Goal: Task Accomplishment & Management: Use online tool/utility

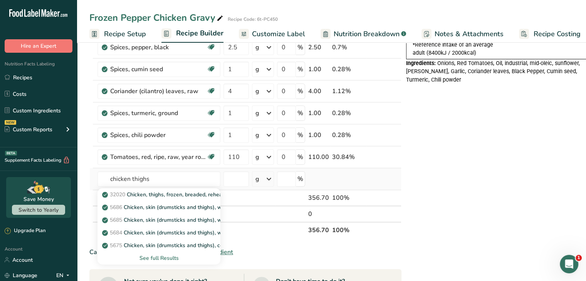
type input "chicken thighs"
click at [162, 256] on div "See full Results" at bounding box center [159, 258] width 111 height 8
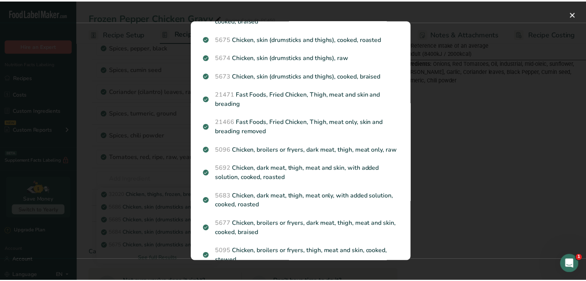
scroll to position [117, 0]
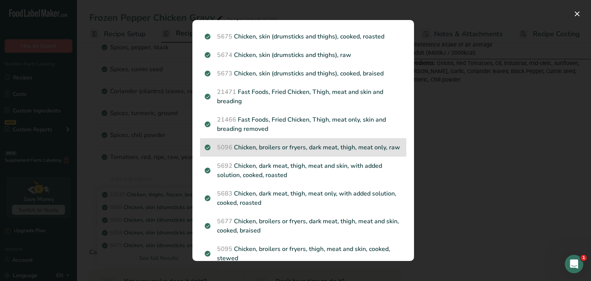
click at [365, 147] on p "5096 Chicken, broilers or fryers, dark meat, thigh, meat only, raw" at bounding box center [303, 147] width 197 height 9
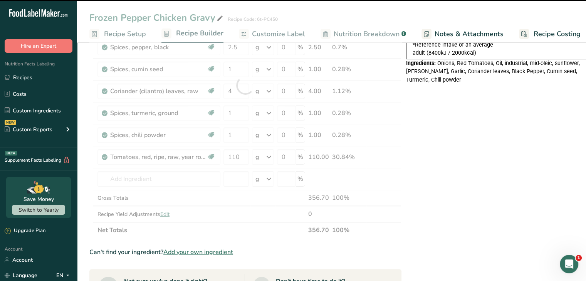
type input "0"
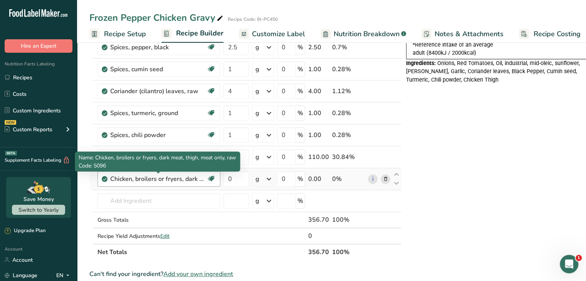
click at [184, 180] on div "Chicken, broilers or fryers, dark meat, thigh, meat only, raw" at bounding box center [158, 178] width 96 height 9
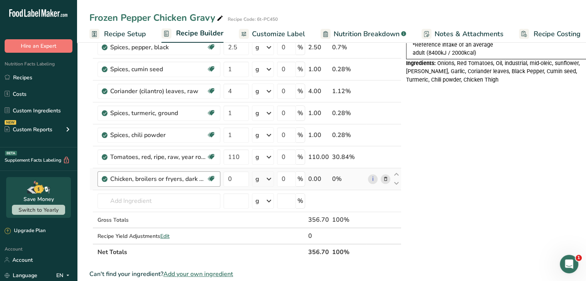
click at [191, 176] on div "Chicken, broilers or fryers, dark meat, thigh, meat only, raw" at bounding box center [158, 178] width 96 height 9
click at [384, 179] on icon at bounding box center [385, 179] width 5 height 8
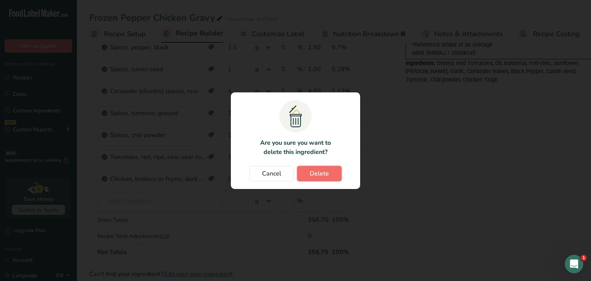
click at [305, 175] on button "Delete" at bounding box center [319, 173] width 45 height 15
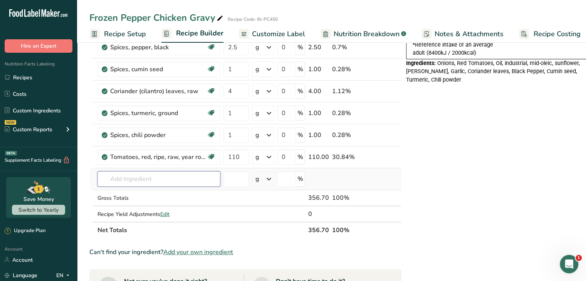
click at [194, 176] on input "text" at bounding box center [158, 178] width 123 height 15
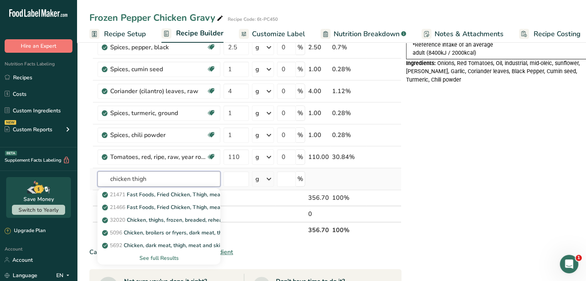
type input "chicken thigh"
click at [166, 257] on div "See full Results" at bounding box center [159, 258] width 111 height 8
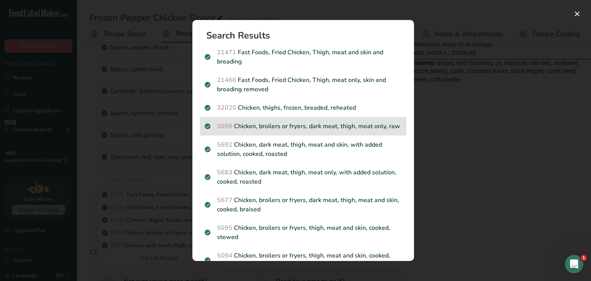
click at [355, 126] on p "5096 Chicken, broilers or fryers, dark meat, thigh, meat only, raw" at bounding box center [303, 126] width 197 height 9
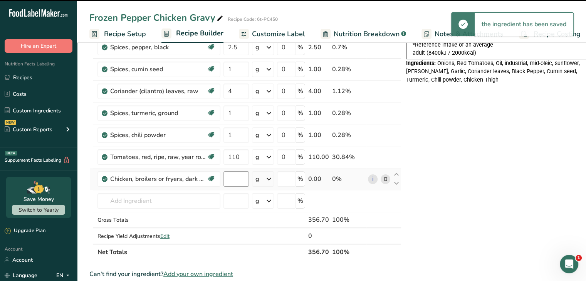
type input "0"
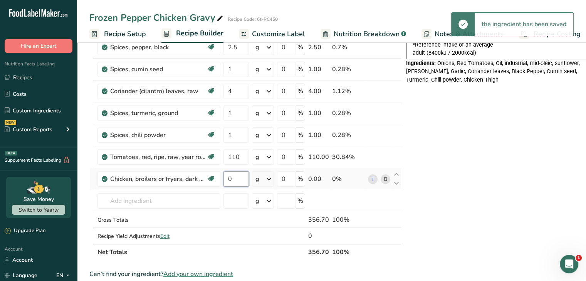
click at [241, 181] on input "0" at bounding box center [235, 178] width 25 height 15
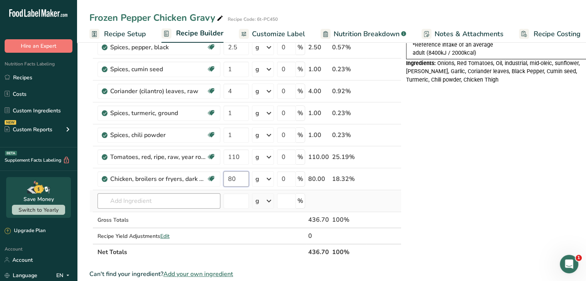
type input "80"
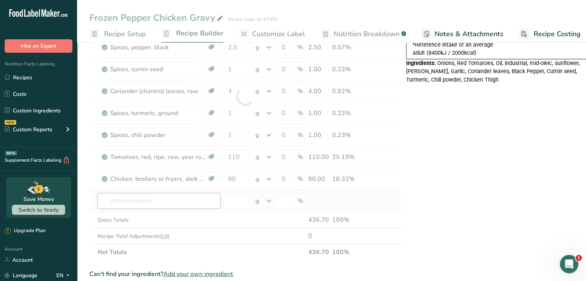
click at [190, 202] on div "Ingredient * Amount * Unit * Waste * .a-a{fill:#347362;}.b-a{fill:#fff;} Grams …" at bounding box center [245, 96] width 312 height 328
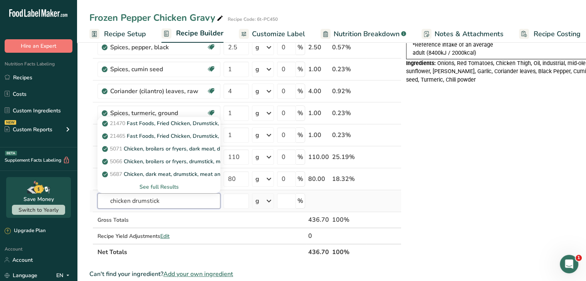
type input "chicken drumstick"
click at [168, 185] on div "See full Results" at bounding box center [159, 187] width 111 height 8
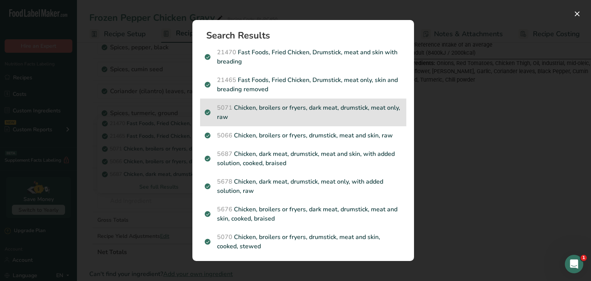
click at [360, 110] on p "5071 Chicken, broilers or fryers, dark meat, drumstick, meat only, raw" at bounding box center [303, 112] width 197 height 18
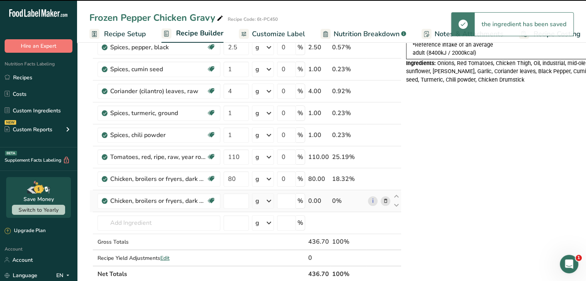
type input "0"
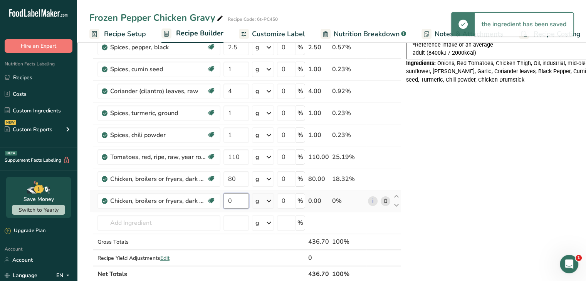
click at [232, 201] on input "0" at bounding box center [235, 200] width 25 height 15
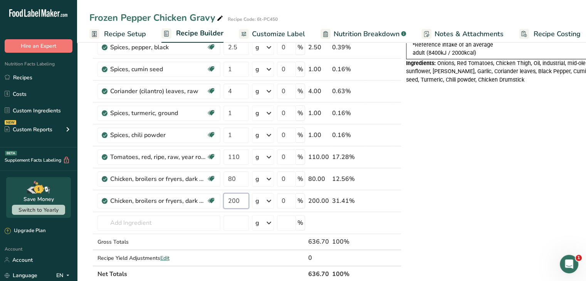
type input "200"
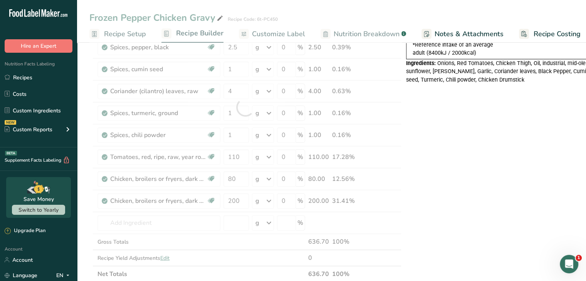
click at [434, 150] on div "Nutrition Typical value 100g contains Each serving (typically 225g) contains % …" at bounding box center [503, 226] width 194 height 650
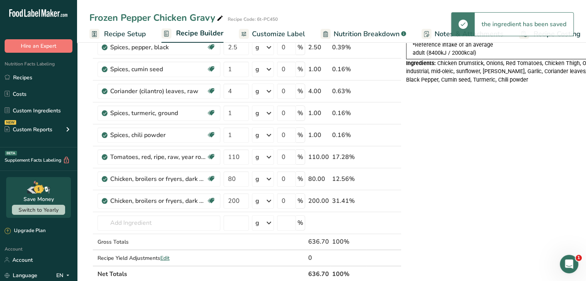
click at [575, 136] on div "Nutrition Typical value 100g contains Each serving (typically 225g) contains % …" at bounding box center [503, 226] width 194 height 650
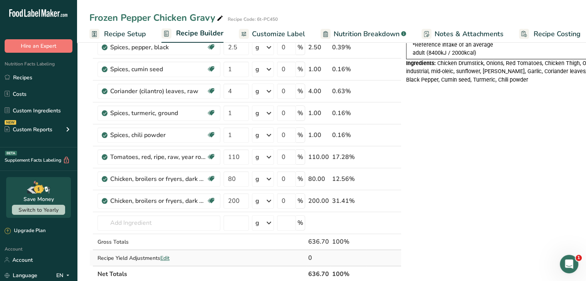
click at [165, 257] on span "Edit" at bounding box center [164, 258] width 9 height 7
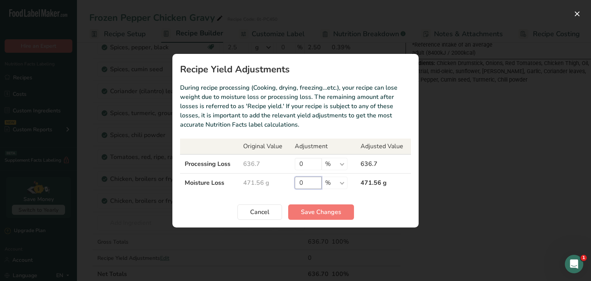
click at [303, 185] on input "0" at bounding box center [308, 183] width 27 height 12
type input "5"
click at [299, 213] on button "Save Changes" at bounding box center [321, 211] width 66 height 15
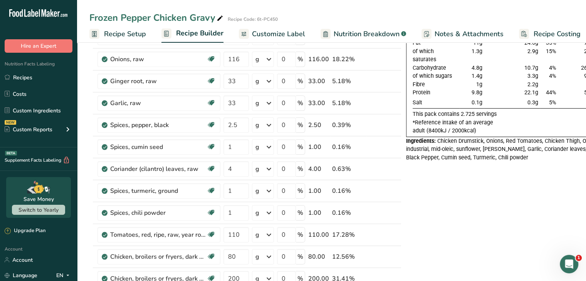
scroll to position [71, 0]
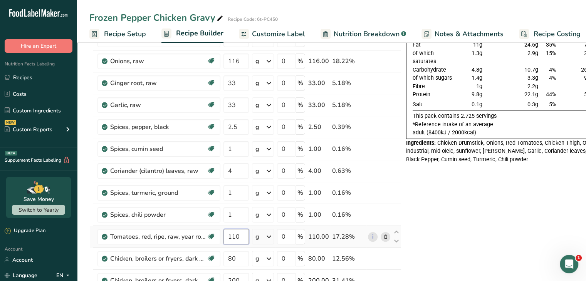
click at [245, 235] on input "110" at bounding box center [235, 236] width 25 height 15
type input "1"
type input "9"
type input "80"
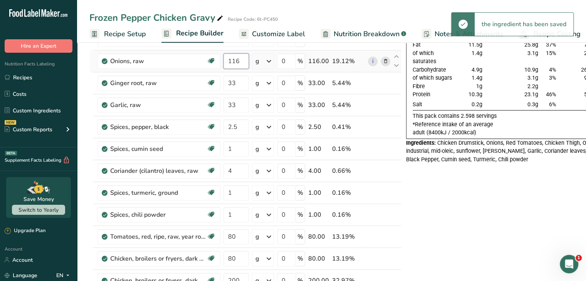
click at [241, 62] on input "116" at bounding box center [235, 61] width 25 height 15
type input "1"
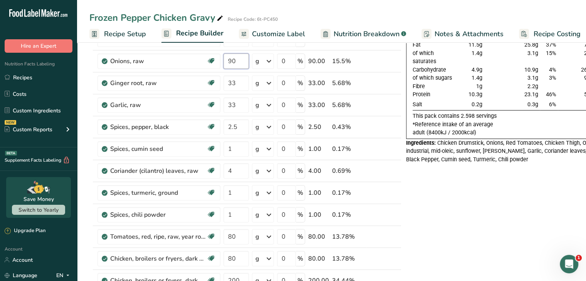
type input "90"
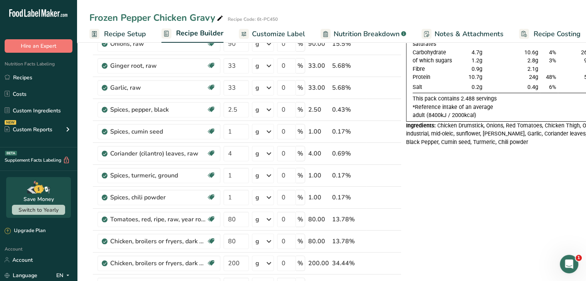
scroll to position [87, 0]
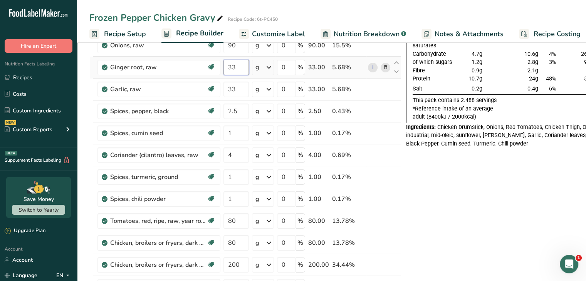
click at [239, 65] on input "33" at bounding box center [235, 67] width 25 height 15
type input "30"
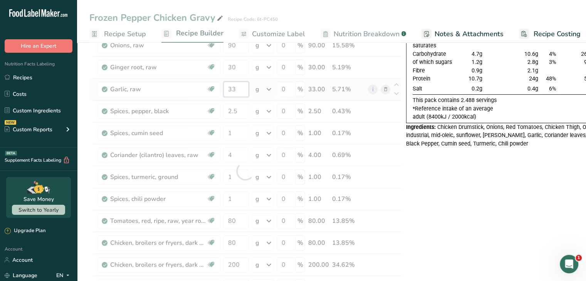
click at [240, 87] on div "Ingredient * Amount * Unit * Waste * .a-a{fill:#347362;}.b-a{fill:#fff;} Grams …" at bounding box center [245, 171] width 312 height 350
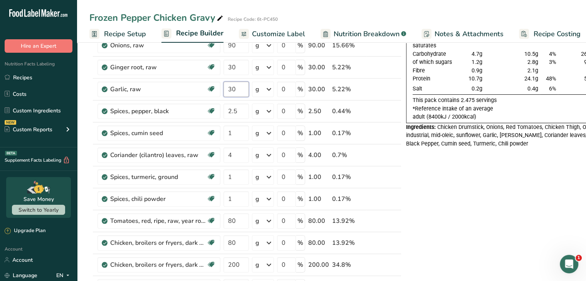
type input "30"
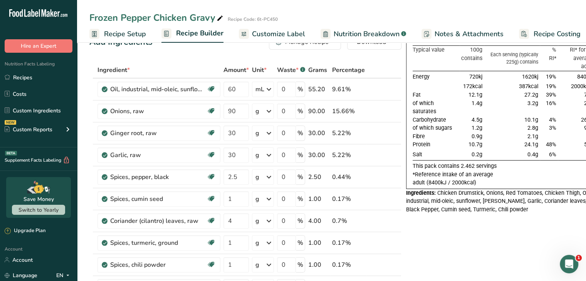
scroll to position [20, 0]
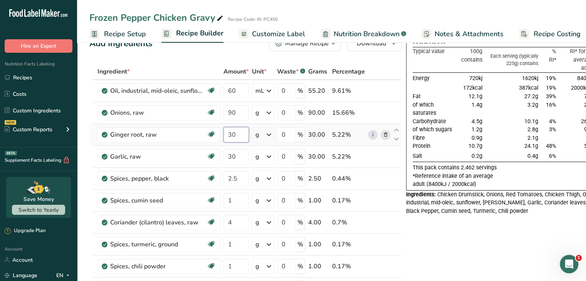
click at [240, 130] on input "30" at bounding box center [235, 134] width 25 height 15
type input "3"
type input "25"
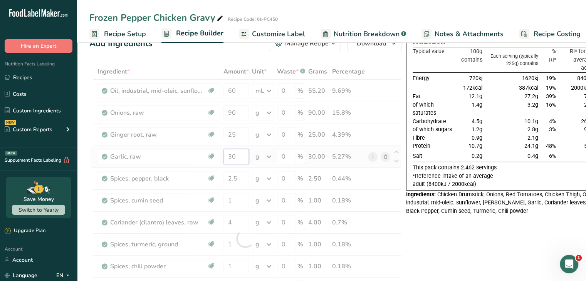
click at [241, 154] on div "Ingredient * Amount * Unit * Waste * .a-a{fill:#347362;}.b-a{fill:#fff;} Grams …" at bounding box center [245, 239] width 312 height 350
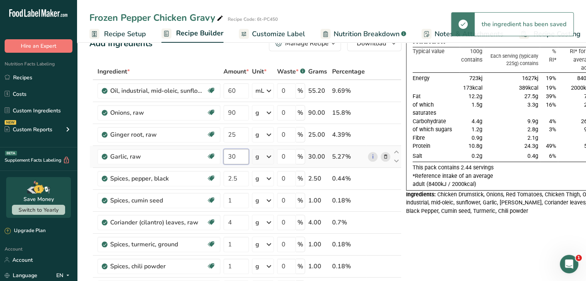
type input "3"
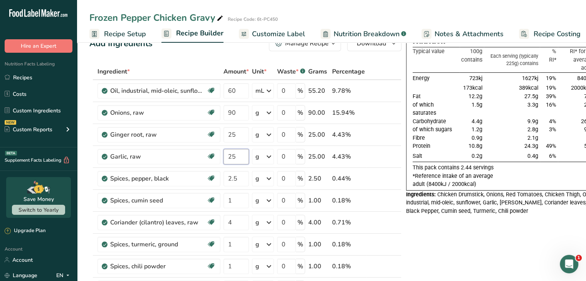
type input "25"
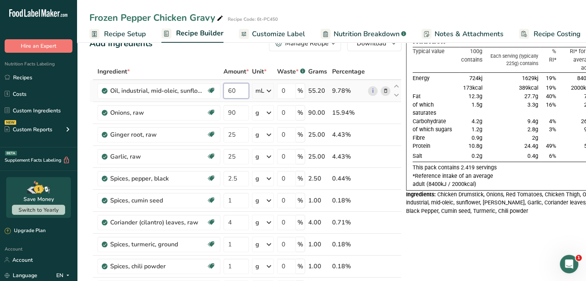
click at [232, 93] on input "60" at bounding box center [235, 90] width 25 height 15
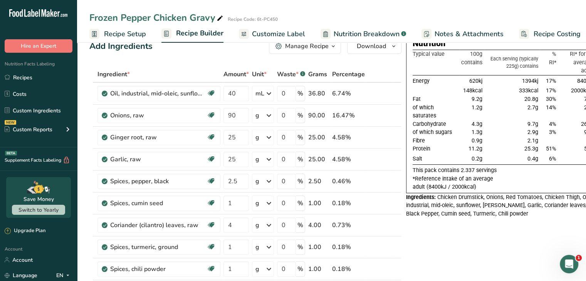
scroll to position [10, 0]
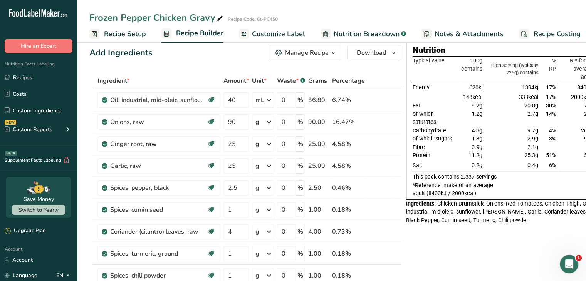
drag, startPoint x: 459, startPoint y: 254, endPoint x: 458, endPoint y: 284, distance: 30.1
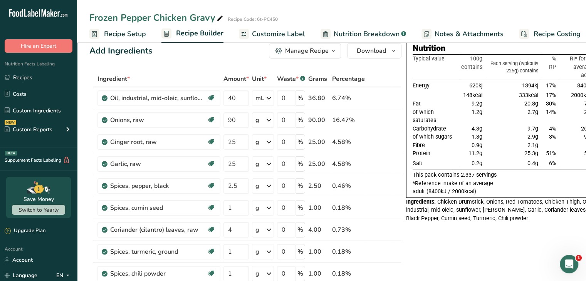
scroll to position [0, 0]
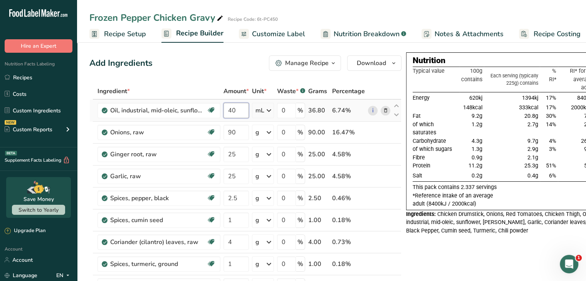
click at [237, 110] on input "40" at bounding box center [235, 110] width 25 height 15
type input "48"
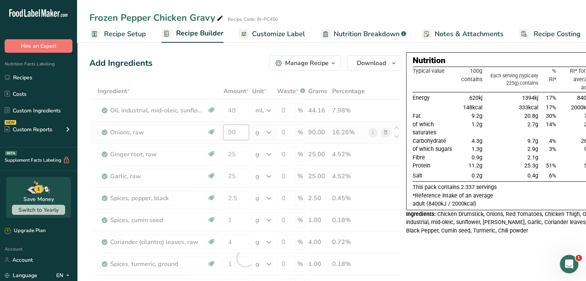
click at [241, 132] on div "Ingredient * Amount * Unit * Waste * .a-a{fill:#347362;}.b-a{fill:#fff;} Grams …" at bounding box center [245, 258] width 312 height 350
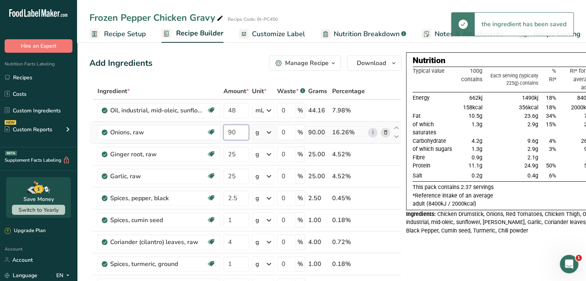
click at [241, 132] on input "90" at bounding box center [235, 132] width 25 height 15
type input "9"
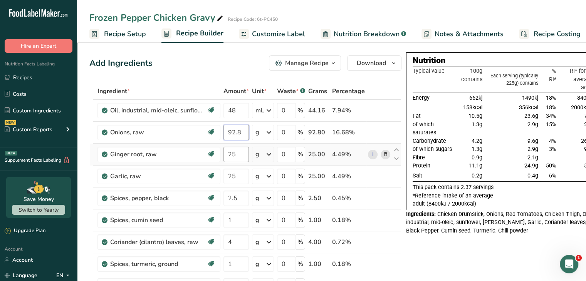
type input "92.8"
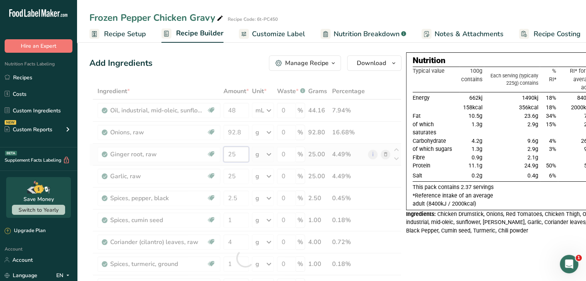
click at [242, 160] on div "Ingredient * Amount * Unit * Waste * .a-a{fill:#347362;}.b-a{fill:#fff;} Grams …" at bounding box center [245, 258] width 312 height 350
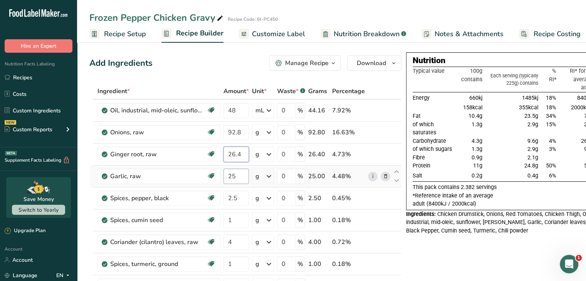
type input "26.4"
click at [241, 175] on div "Ingredient * Amount * Unit * Waste * .a-a{fill:#347362;}.b-a{fill:#fff;} Grams …" at bounding box center [245, 258] width 312 height 350
type input "26.4"
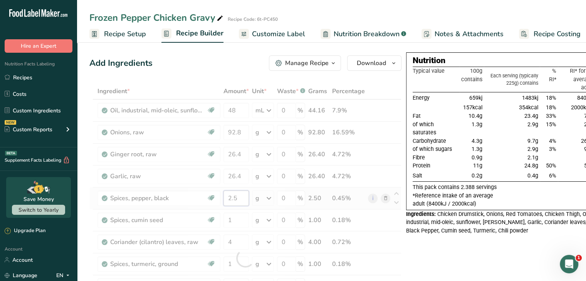
click at [248, 197] on div "Ingredient * Amount * Unit * Waste * .a-a{fill:#347362;}.b-a{fill:#fff;} Grams …" at bounding box center [245, 258] width 312 height 350
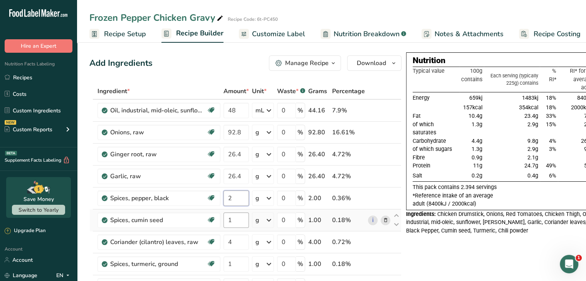
type input "2"
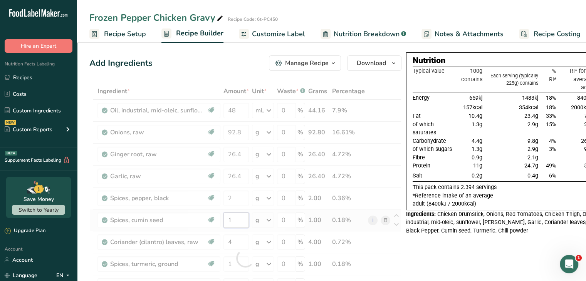
click at [240, 222] on div "Ingredient * Amount * Unit * Waste * .a-a{fill:#347362;}.b-a{fill:#fff;} Grams …" at bounding box center [245, 258] width 312 height 350
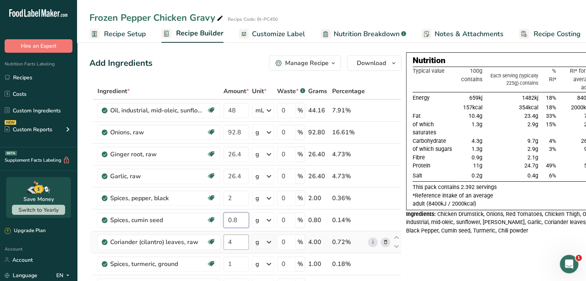
type input "0.8"
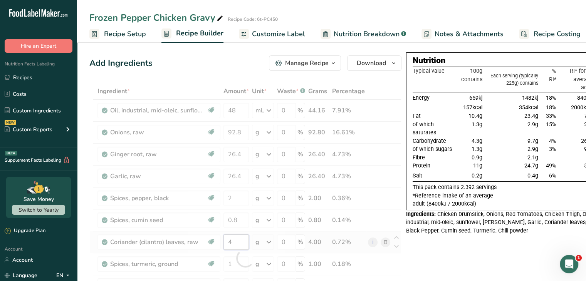
click at [240, 238] on div "Ingredient * Amount * Unit * Waste * .a-a{fill:#347362;}.b-a{fill:#fff;} Grams …" at bounding box center [245, 258] width 312 height 350
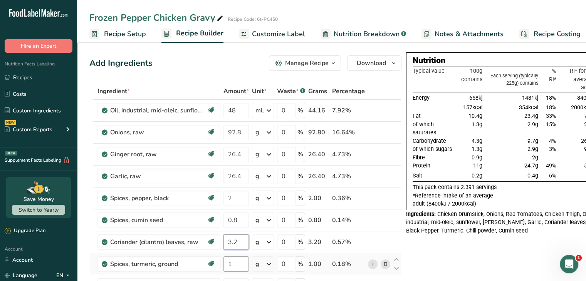
type input "3.2"
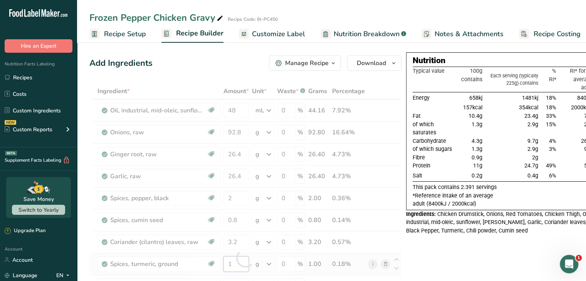
click at [235, 264] on div "Ingredient * Amount * Unit * Waste * .a-a{fill:#347362;}.b-a{fill:#fff;} Grams …" at bounding box center [245, 258] width 312 height 350
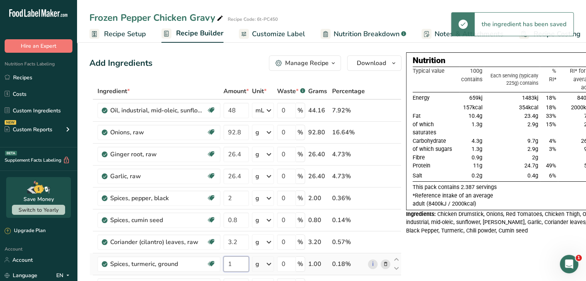
click at [235, 264] on input "1" at bounding box center [235, 263] width 25 height 15
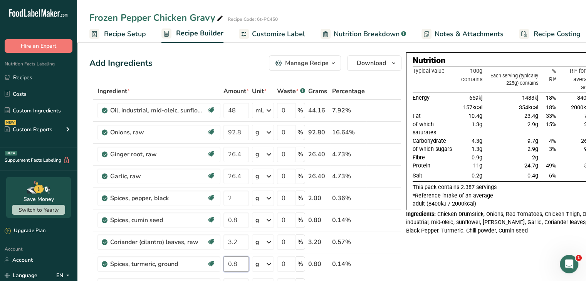
type input "0.8"
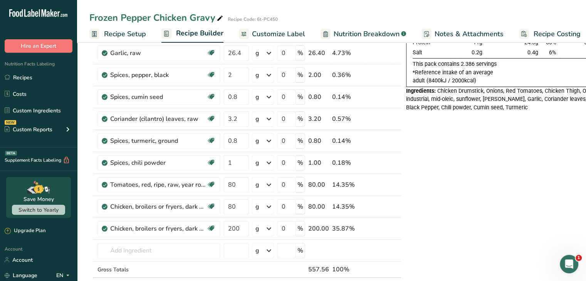
scroll to position [139, 0]
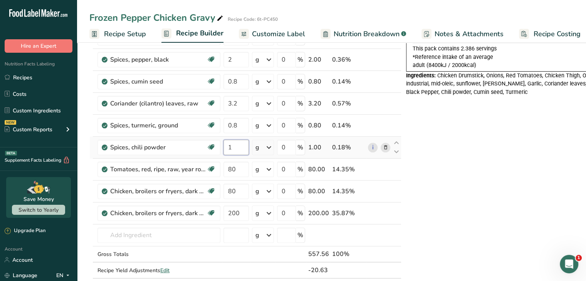
click at [239, 146] on input "1" at bounding box center [235, 147] width 25 height 15
type input "0.8"
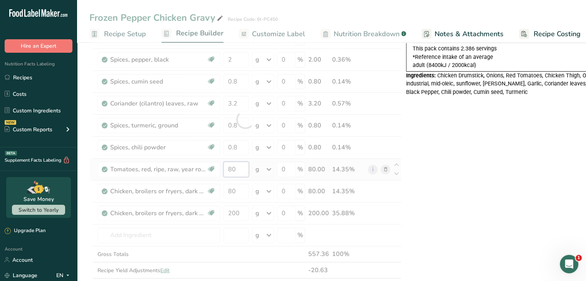
click at [243, 168] on div "Ingredient * Amount * Unit * Waste * .a-a{fill:#347362;}.b-a{fill:#fff;} Grams …" at bounding box center [245, 120] width 312 height 350
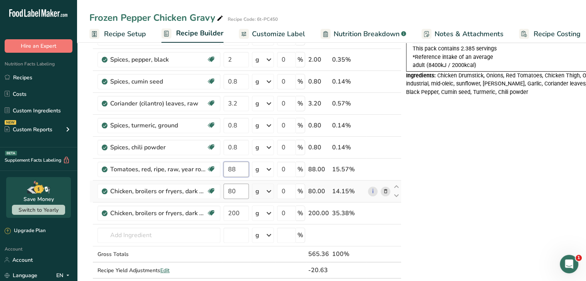
type input "88"
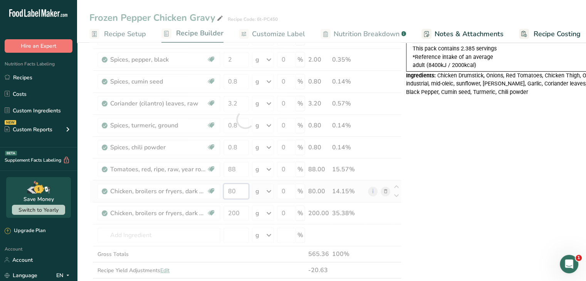
click at [241, 192] on div "Ingredient * Amount * Unit * Waste * .a-a{fill:#347362;}.b-a{fill:#fff;} Grams …" at bounding box center [245, 120] width 312 height 350
click at [539, 209] on div "Nutrition Typical value 100g contains Each serving (typically 225g) contains % …" at bounding box center [503, 239] width 194 height 650
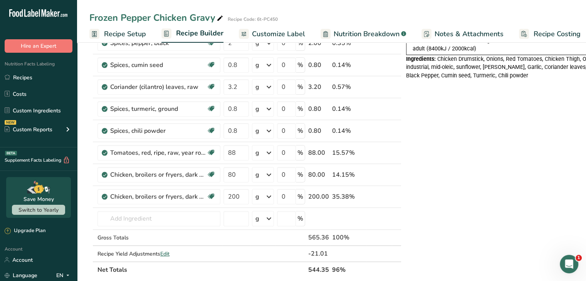
scroll to position [154, 0]
click at [457, 146] on div "Nutrition Typical value 100g contains Each serving (typically 225g) contains % …" at bounding box center [503, 223] width 194 height 650
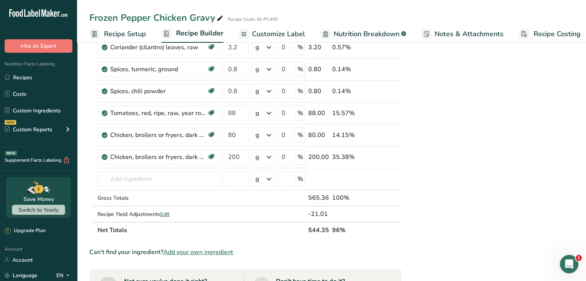
scroll to position [216, 0]
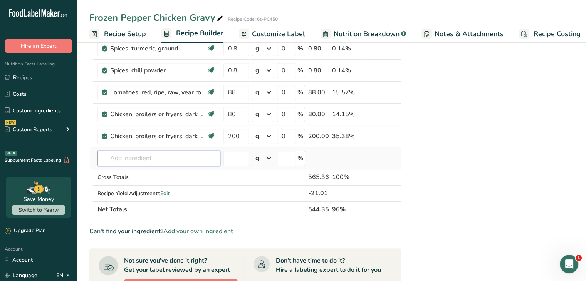
click at [196, 159] on input "text" at bounding box center [158, 158] width 123 height 15
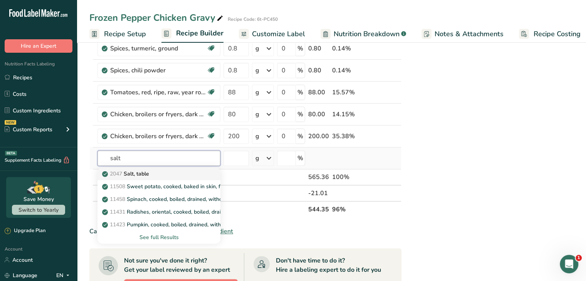
type input "salt"
click at [169, 173] on div "2047 Salt, table" at bounding box center [153, 174] width 98 height 8
type input "Salt, table"
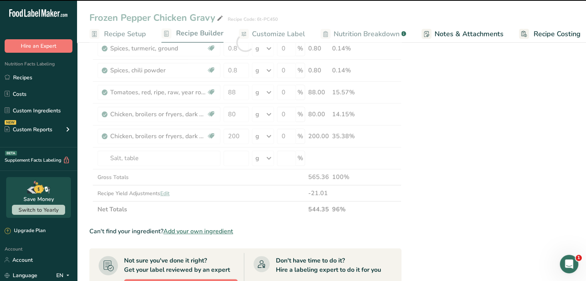
type input "0"
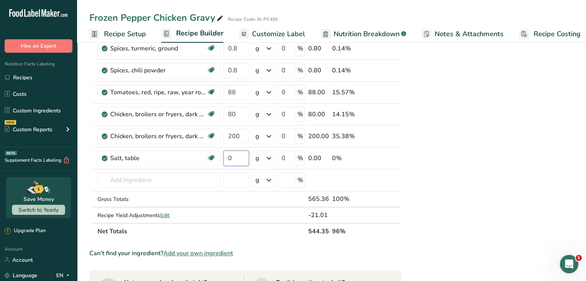
click at [236, 159] on input "0" at bounding box center [235, 158] width 25 height 15
type input "2.8"
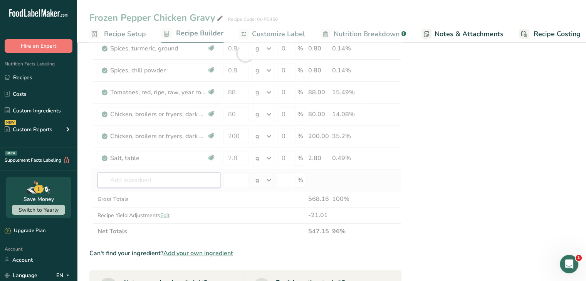
click at [178, 182] on div "Ingredient * Amount * Unit * Waste * .a-a{fill:#347362;}.b-a{fill:#fff;} Grams …" at bounding box center [245, 54] width 312 height 372
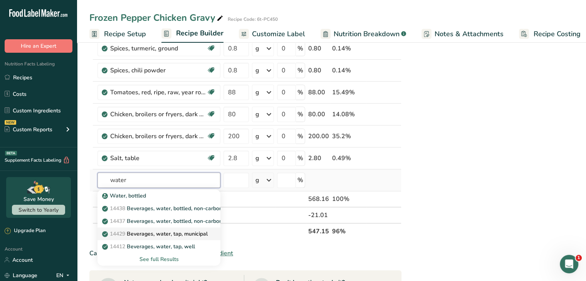
type input "water"
click at [182, 234] on p "14429 [GEOGRAPHIC_DATA], water, tap, municipal" at bounding box center [156, 234] width 104 height 8
type input "Beverages, water, tap, municipal"
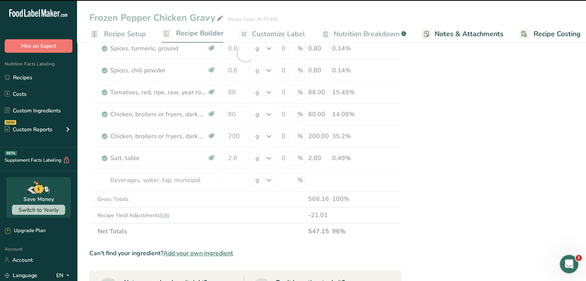
click at [269, 178] on icon at bounding box center [268, 180] width 9 height 14
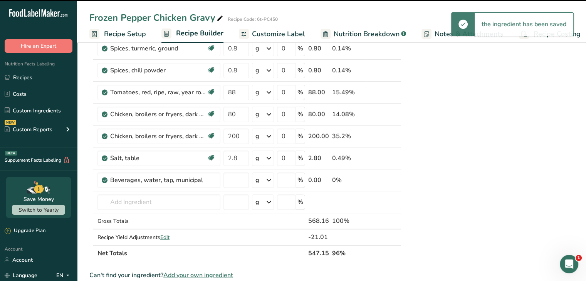
type input "0"
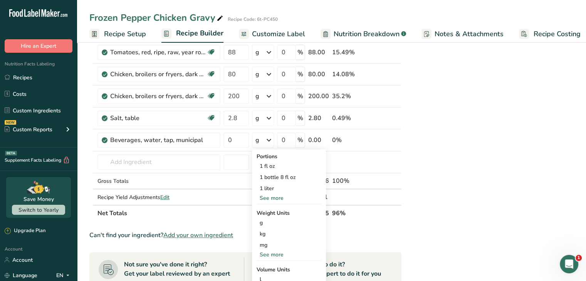
scroll to position [273, 0]
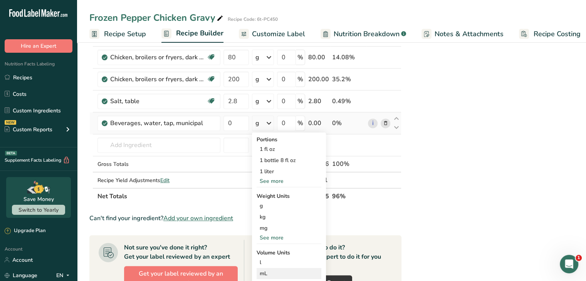
click at [278, 273] on div "mL" at bounding box center [289, 274] width 59 height 8
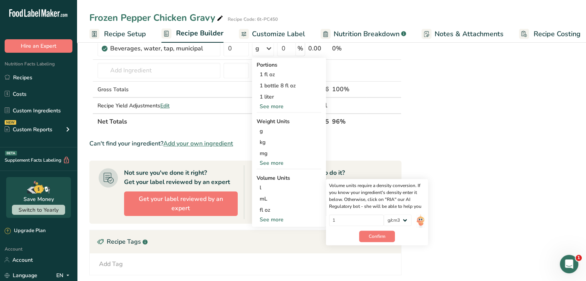
scroll to position [384, 0]
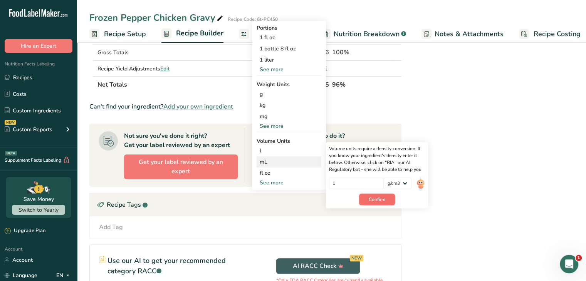
click at [367, 200] on button "Confirm" at bounding box center [377, 200] width 36 height 12
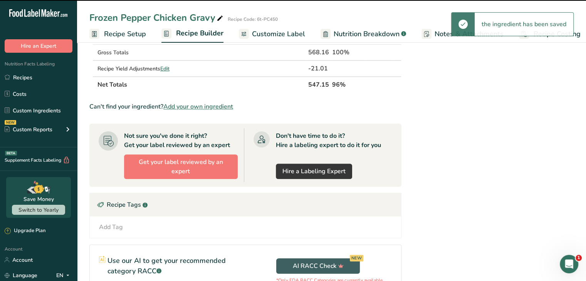
scroll to position [270, 0]
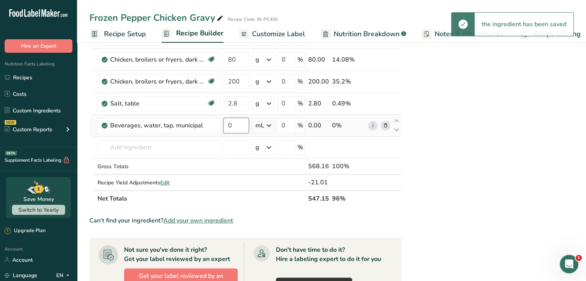
click at [236, 121] on input "0" at bounding box center [235, 125] width 25 height 15
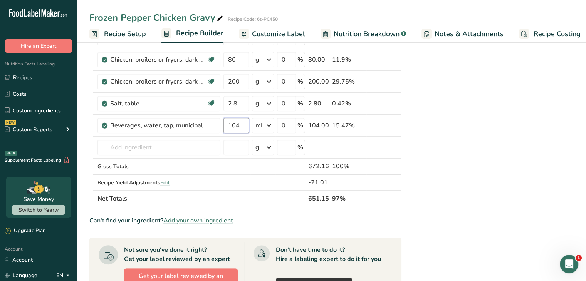
type input "104"
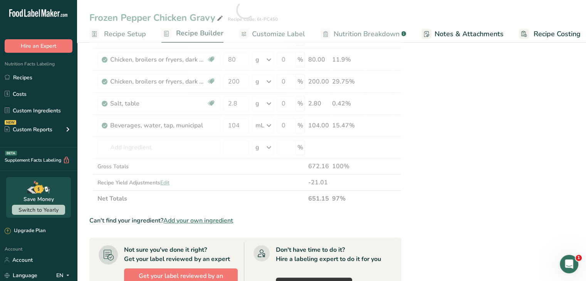
click at [446, 151] on div "Nutrition Typical value 100g contains Each serving (typically 225g) contains % …" at bounding box center [503, 129] width 194 height 694
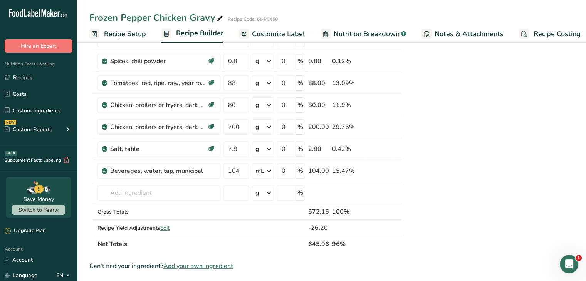
scroll to position [234, 0]
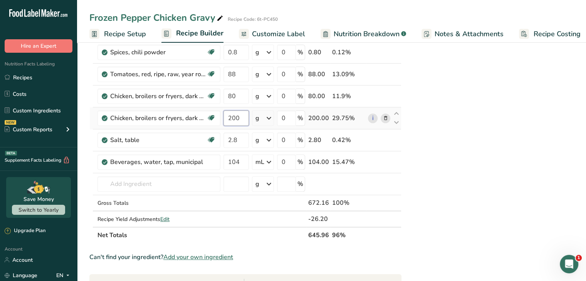
click at [241, 117] on input "200" at bounding box center [235, 118] width 25 height 15
type input "2"
type input "150"
click at [239, 99] on div "Ingredient * Amount * Unit * Waste * .a-a{fill:#347362;}.b-a{fill:#fff;} Grams …" at bounding box center [245, 46] width 312 height 394
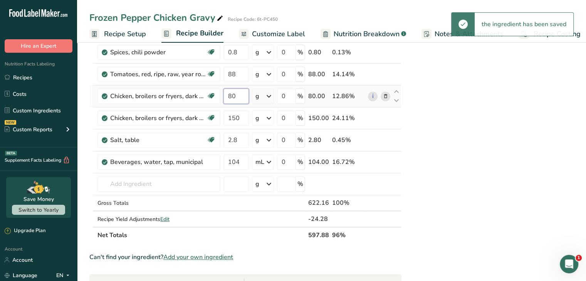
type input "8"
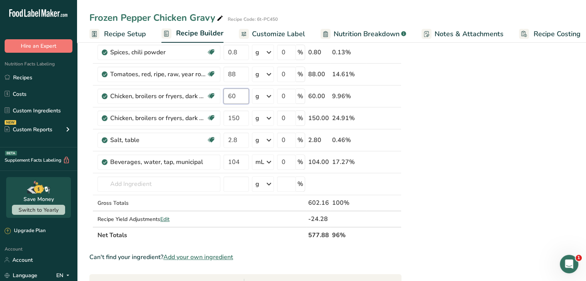
type input "60"
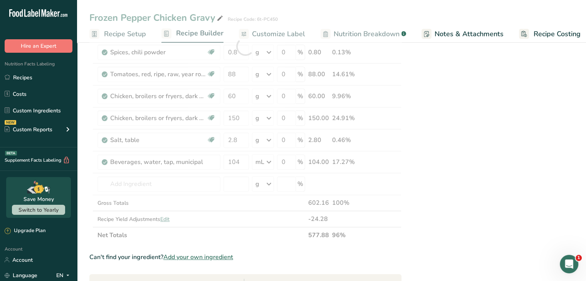
click at [485, 186] on div "Nutrition Typical value 100g contains Each serving (typically 225g) contains % …" at bounding box center [503, 166] width 194 height 694
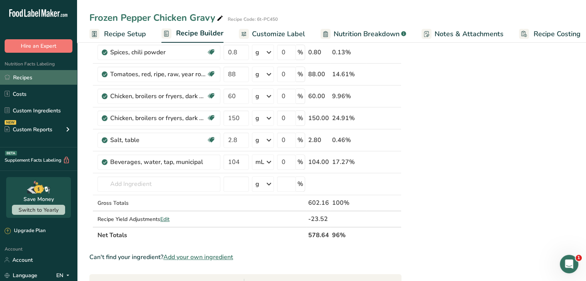
click at [18, 77] on link "Recipes" at bounding box center [38, 77] width 77 height 15
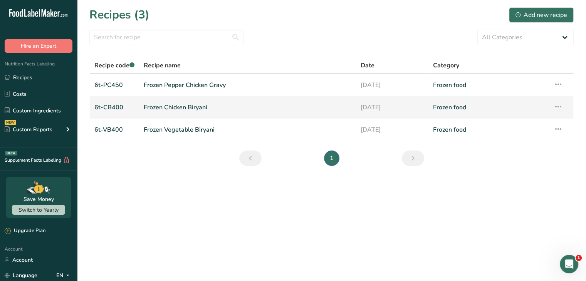
click at [378, 106] on link "[DATE]" at bounding box center [391, 107] width 63 height 16
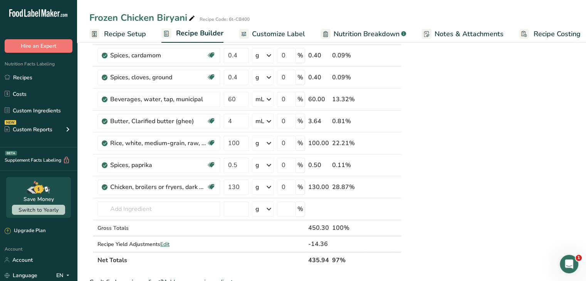
scroll to position [322, 0]
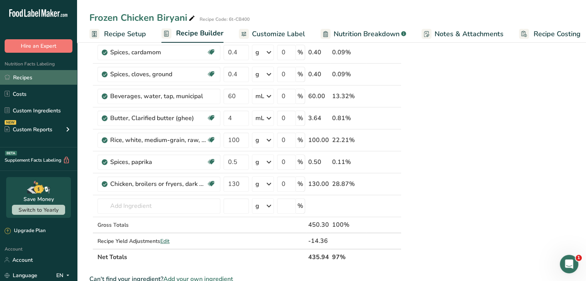
click at [23, 81] on link "Recipes" at bounding box center [38, 77] width 77 height 15
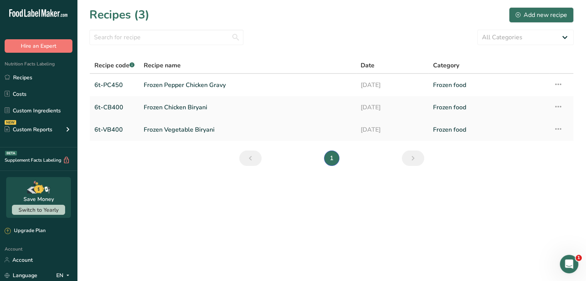
click at [284, 134] on link "Frozen Vegetable Biryani" at bounding box center [248, 130] width 208 height 16
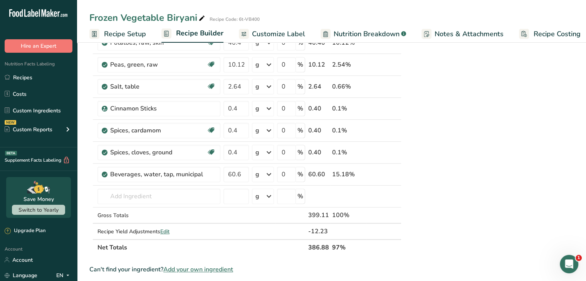
scroll to position [362, 0]
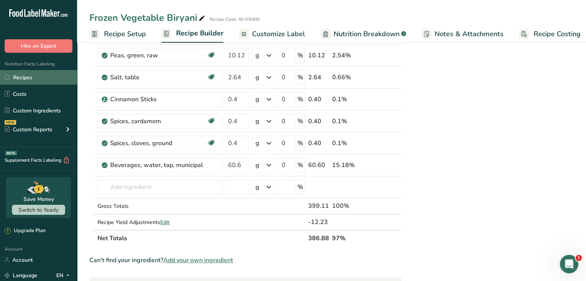
click at [47, 80] on link "Recipes" at bounding box center [38, 77] width 77 height 15
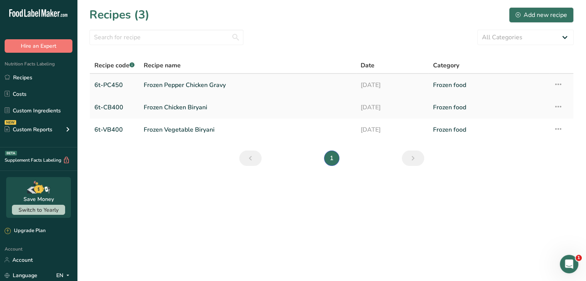
click at [355, 87] on td "Frozen Pepper Chicken Gravy" at bounding box center [247, 85] width 217 height 22
click at [365, 85] on link "[DATE]" at bounding box center [391, 85] width 63 height 16
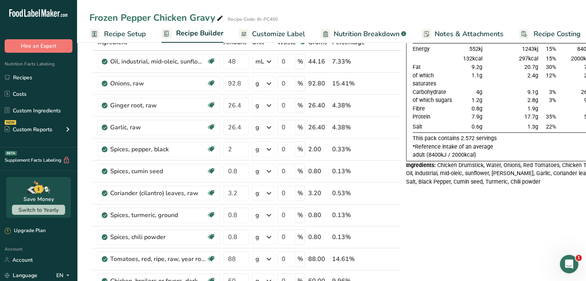
scroll to position [37, 0]
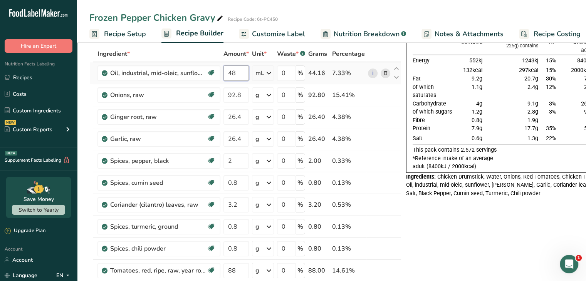
click at [248, 79] on input "48" at bounding box center [235, 72] width 25 height 15
type input "40.3"
click at [243, 94] on div "Ingredient * Amount * Unit * Waste * .a-a{fill:#347362;}.b-a{fill:#fff;} Grams …" at bounding box center [245, 243] width 312 height 394
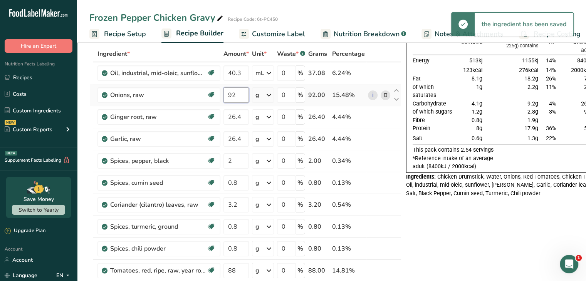
type input "9"
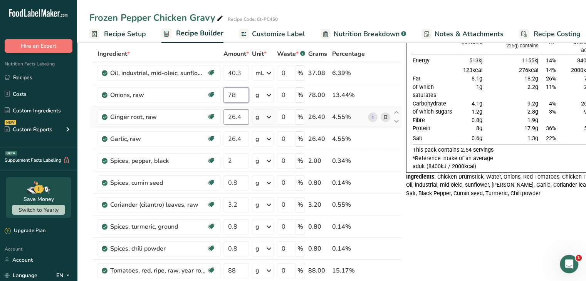
type input "78"
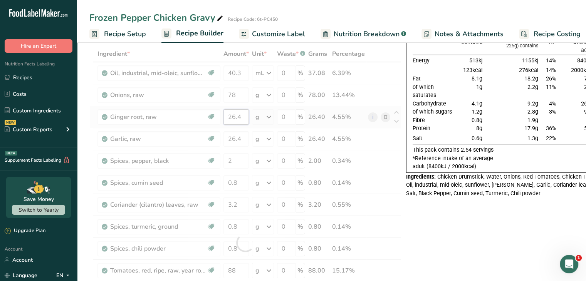
click at [243, 117] on div "Ingredient * Amount * Unit * Waste * .a-a{fill:#347362;}.b-a{fill:#fff;} Grams …" at bounding box center [245, 243] width 312 height 394
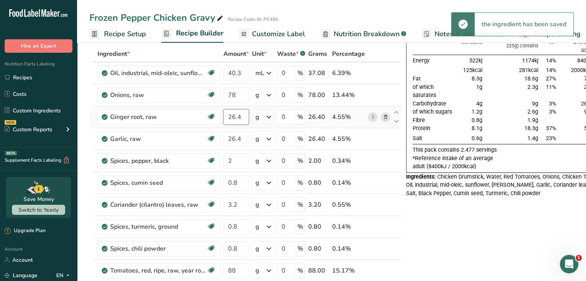
click at [243, 117] on input "26.4" at bounding box center [235, 116] width 25 height 15
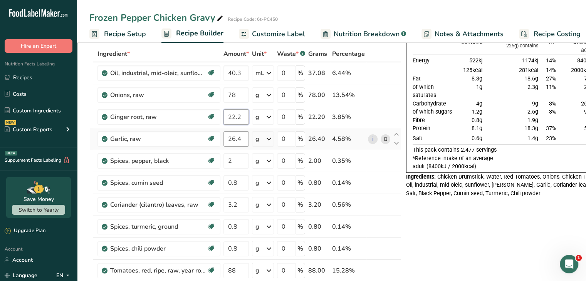
type input "22.2"
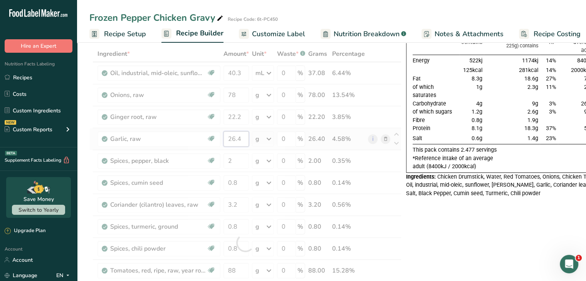
click at [243, 139] on div "Ingredient * Amount * Unit * Waste * .a-a{fill:#347362;}.b-a{fill:#fff;} Grams …" at bounding box center [245, 243] width 312 height 394
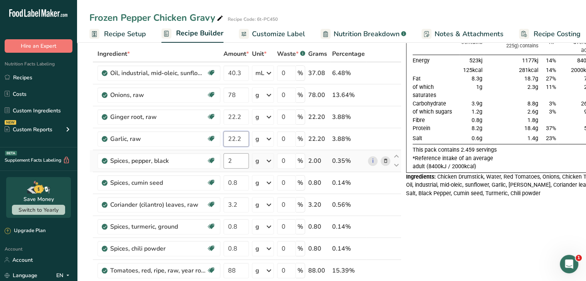
type input "22.2"
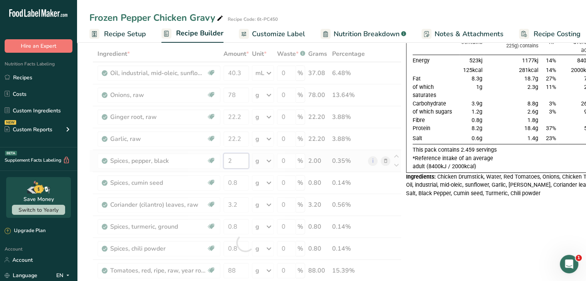
click at [238, 161] on div "Ingredient * Amount * Unit * Waste * .a-a{fill:#347362;}.b-a{fill:#fff;} Grams …" at bounding box center [245, 243] width 312 height 394
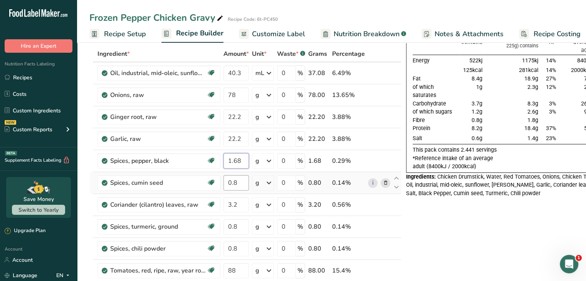
type input "1.68"
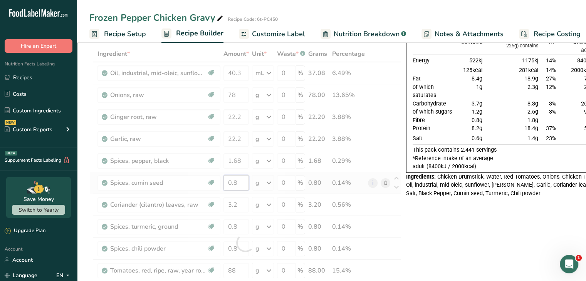
click at [238, 177] on div "Ingredient * Amount * Unit * Waste * .a-a{fill:#347362;}.b-a{fill:#fff;} Grams …" at bounding box center [245, 243] width 312 height 394
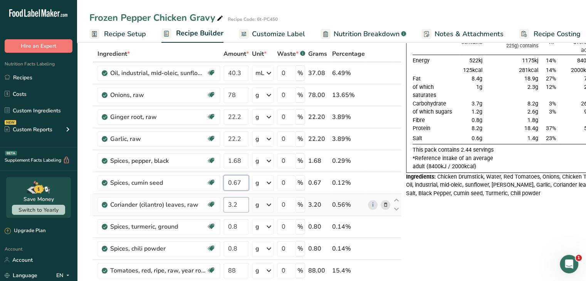
type input "0.67"
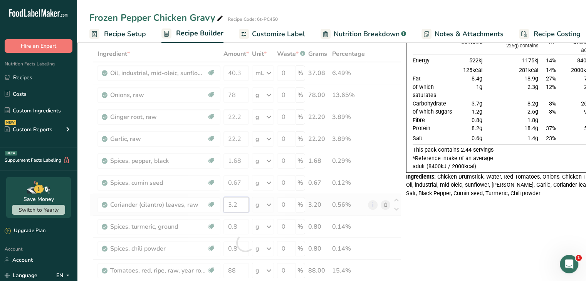
click at [241, 203] on div "Ingredient * Amount * Unit * Waste * .a-a{fill:#347362;}.b-a{fill:#fff;} Grams …" at bounding box center [245, 243] width 312 height 394
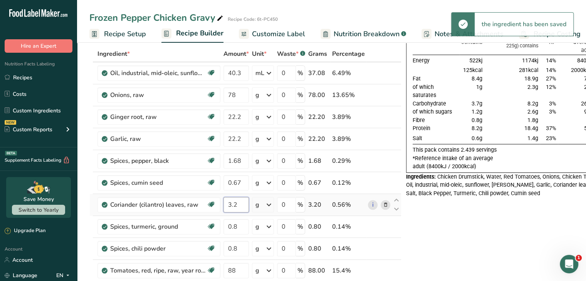
type input "3"
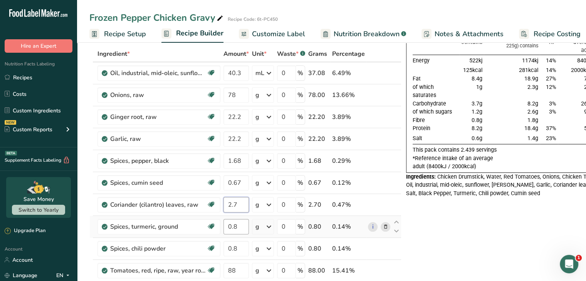
type input "2.7"
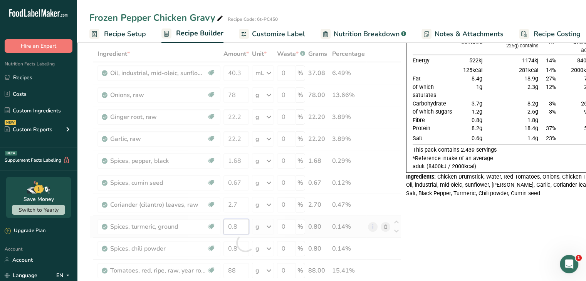
click at [237, 230] on div "Ingredient * Amount * Unit * Waste * .a-a{fill:#347362;}.b-a{fill:#fff;} Grams …" at bounding box center [245, 243] width 312 height 394
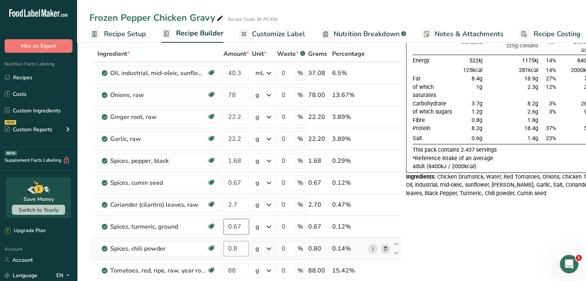
type input "0.67"
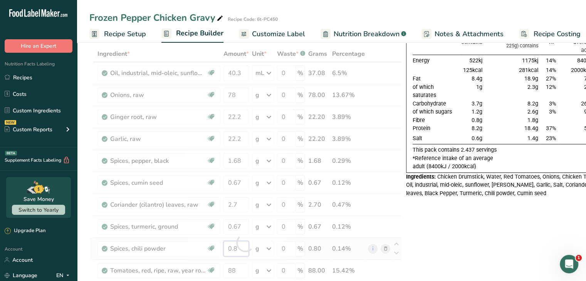
click at [240, 244] on div "Ingredient * Amount * Unit * Waste * .a-a{fill:#347362;}.b-a{fill:#fff;} Grams …" at bounding box center [245, 243] width 312 height 394
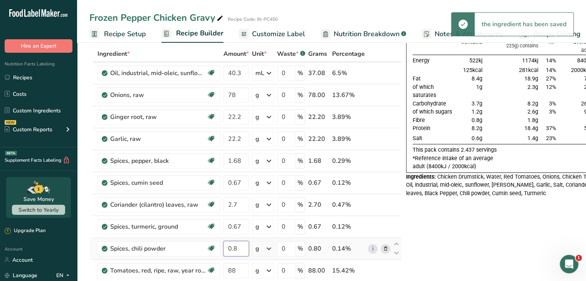
type input "0"
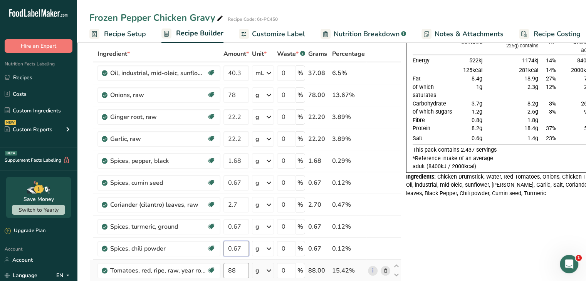
type input "0.67"
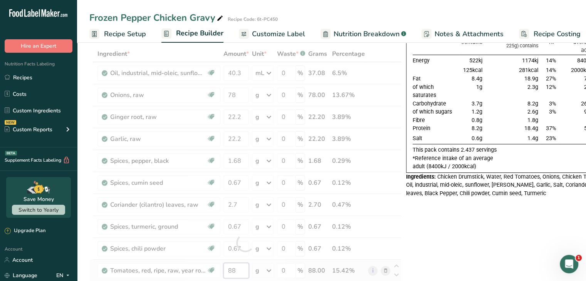
click at [246, 268] on div "Ingredient * Amount * Unit * Waste * .a-a{fill:#347362;}.b-a{fill:#fff;} Grams …" at bounding box center [245, 243] width 312 height 394
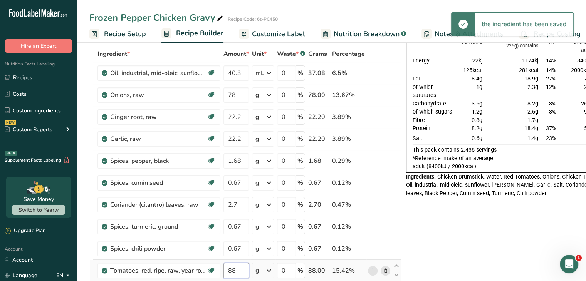
type input "8"
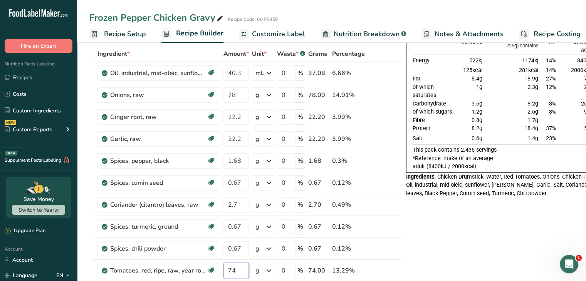
type input "74"
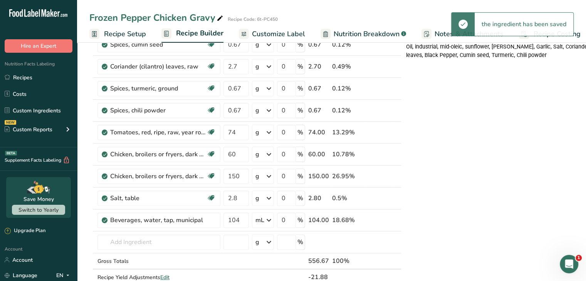
scroll to position [176, 0]
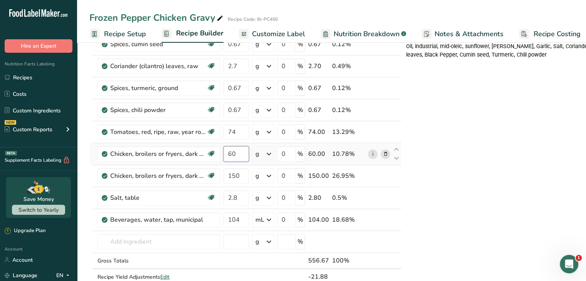
click at [241, 154] on input "60" at bounding box center [235, 153] width 25 height 15
type input "6"
type input "0"
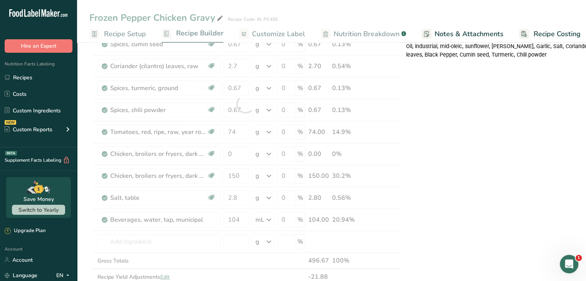
click at [454, 187] on div "Nutrition Typical value 100g contains Each serving (typically 225g) contains % …" at bounding box center [503, 223] width 194 height 694
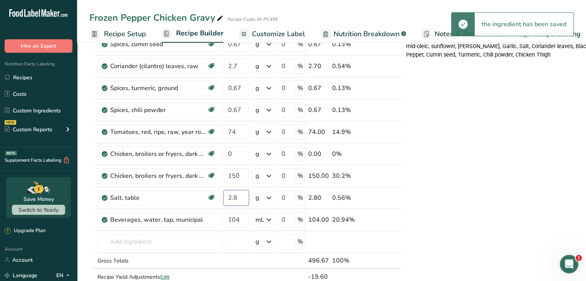
click at [240, 196] on input "2.8" at bounding box center [235, 197] width 25 height 15
type input "2"
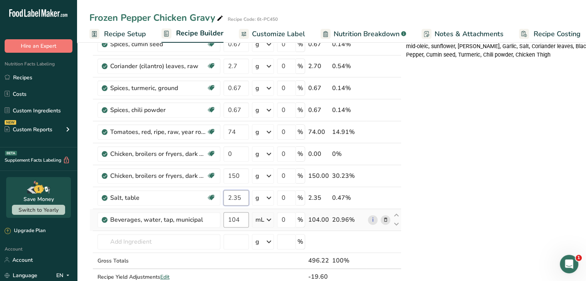
type input "2.35"
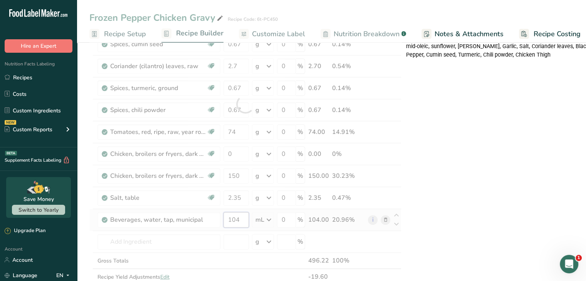
click at [241, 220] on div "Ingredient * Amount * Unit * Waste * .a-a{fill:#347362;}.b-a{fill:#fff;} Grams …" at bounding box center [245, 104] width 312 height 394
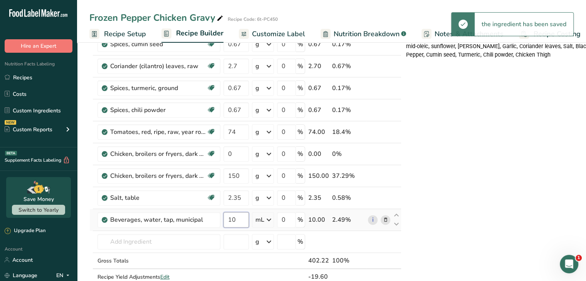
type input "1"
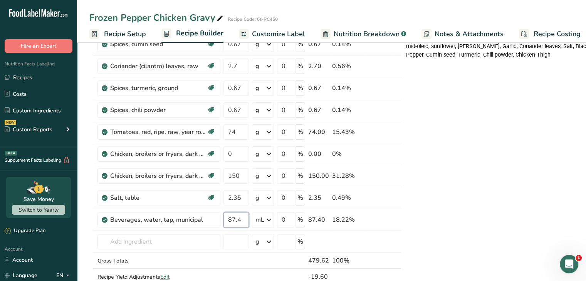
type input "87.4"
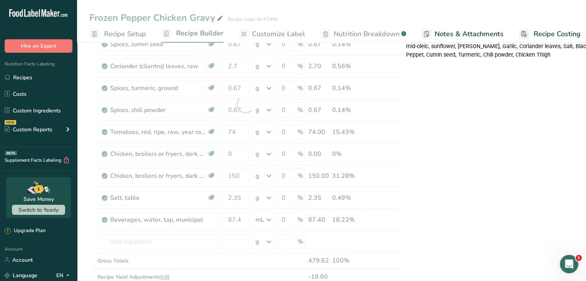
click at [435, 163] on div "Nutrition Typical value 100g contains Each serving (typically 225g) contains % …" at bounding box center [503, 223] width 194 height 694
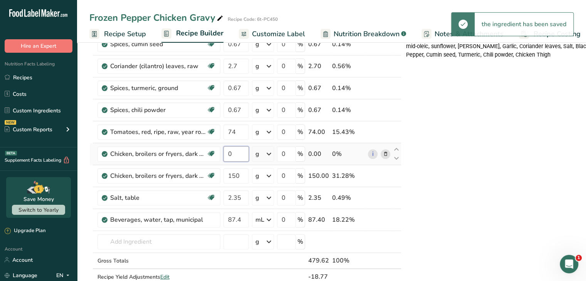
click at [233, 154] on input "0" at bounding box center [235, 153] width 25 height 15
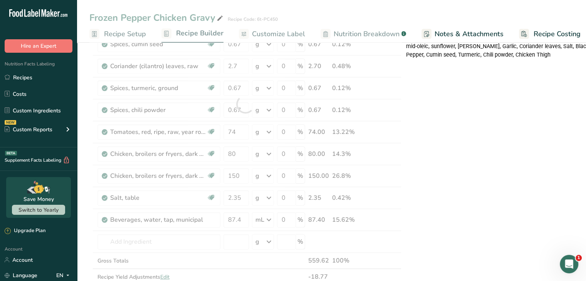
click at [434, 199] on div "Nutrition Typical value 100g contains Each serving (typically 225g) contains % …" at bounding box center [503, 223] width 194 height 694
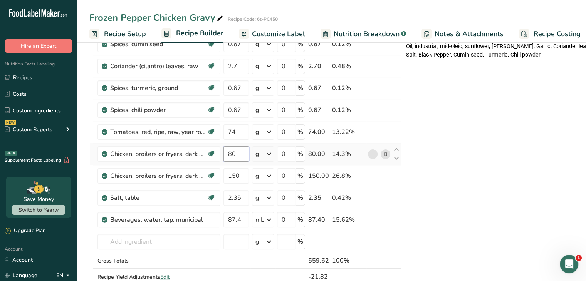
click at [246, 151] on input "80" at bounding box center [235, 153] width 25 height 15
type input "8"
click at [237, 153] on input "number" at bounding box center [235, 153] width 25 height 15
type input "75"
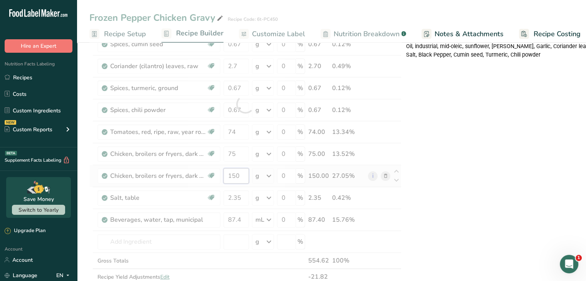
click at [245, 174] on div "Ingredient * Amount * Unit * Waste * .a-a{fill:#347362;}.b-a{fill:#fff;} Grams …" at bounding box center [245, 104] width 312 height 394
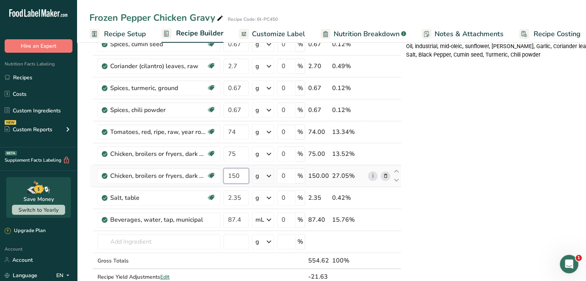
click at [241, 173] on input "150" at bounding box center [235, 175] width 25 height 15
type input "150"
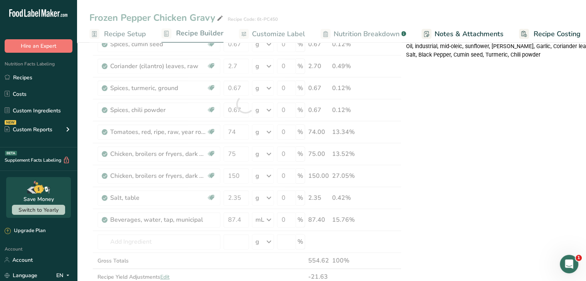
click at [437, 144] on div "Nutrition Typical value 100g contains Each serving (typically 225g) contains % …" at bounding box center [503, 223] width 194 height 694
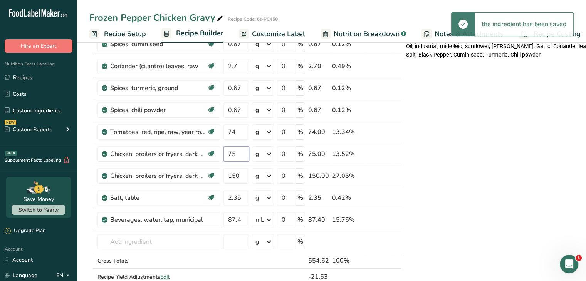
click at [240, 154] on input "75" at bounding box center [235, 153] width 25 height 15
type input "7"
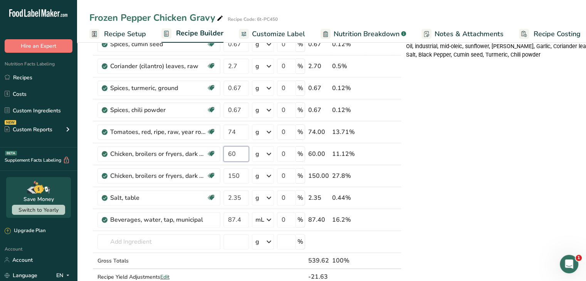
type input "60"
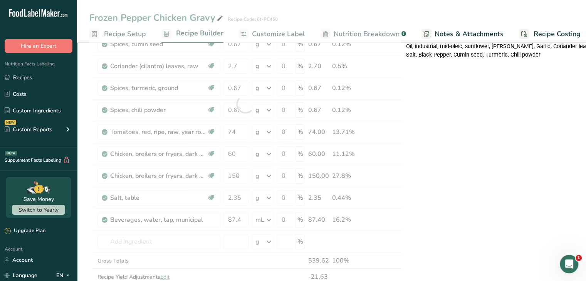
click at [491, 173] on div "Nutrition Typical value 100g contains Each serving (typically 225g) contains % …" at bounding box center [503, 223] width 194 height 694
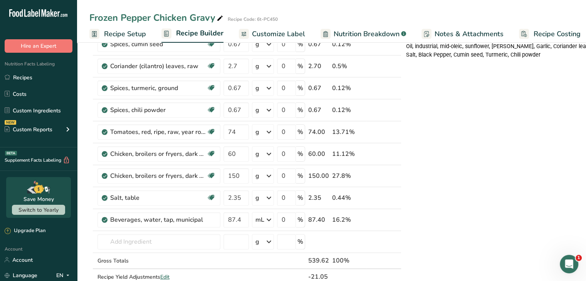
drag, startPoint x: 585, startPoint y: 114, endPoint x: 591, endPoint y: 110, distance: 6.9
click at [585, 110] on html ".a-20{fill:#fff;} Hire an Expert Nutrition Facts Labeling Recipes Costs Custom …" at bounding box center [293, 203] width 586 height 759
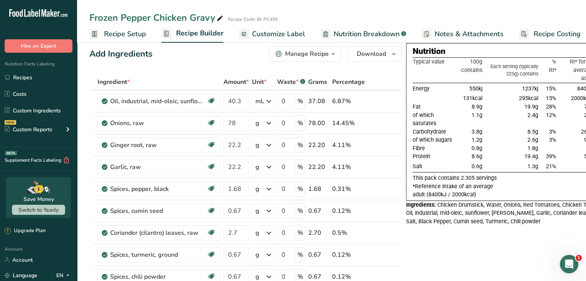
scroll to position [0, 0]
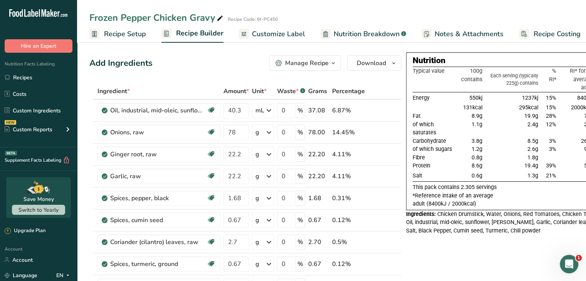
drag, startPoint x: 581, startPoint y: 40, endPoint x: 588, endPoint y: 87, distance: 47.5
click at [240, 111] on input "40.3" at bounding box center [235, 110] width 25 height 15
type input "48"
click at [240, 134] on div "Ingredient * Amount * Unit * Waste * .a-a{fill:#347362;}.b-a{fill:#fff;} Grams …" at bounding box center [245, 280] width 312 height 394
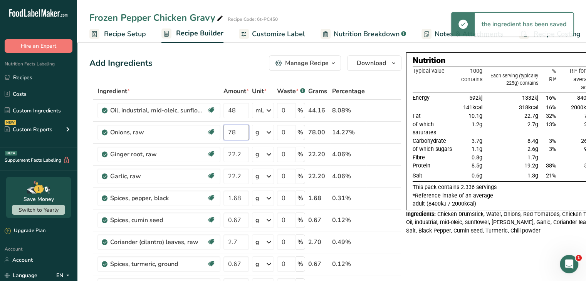
type input "7"
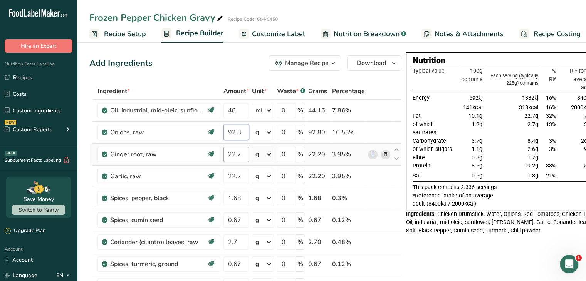
type input "92.8"
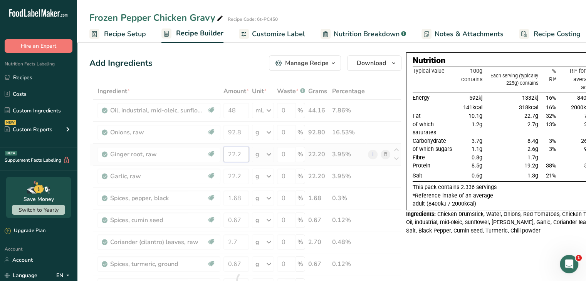
click at [245, 155] on div "Ingredient * Amount * Unit * Waste * .a-a{fill:#347362;}.b-a{fill:#fff;} Grams …" at bounding box center [245, 280] width 312 height 394
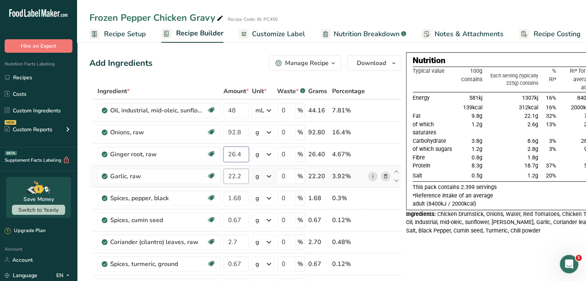
type input "26.4"
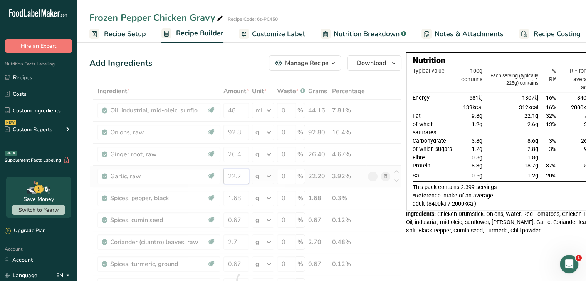
click at [236, 177] on div "Ingredient * Amount * Unit * Waste * .a-a{fill:#347362;}.b-a{fill:#fff;} Grams …" at bounding box center [245, 280] width 312 height 394
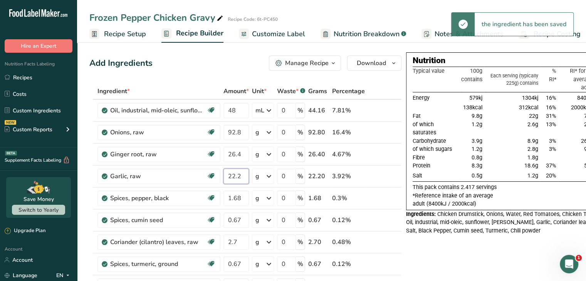
click at [244, 175] on input "22.2" at bounding box center [235, 176] width 25 height 15
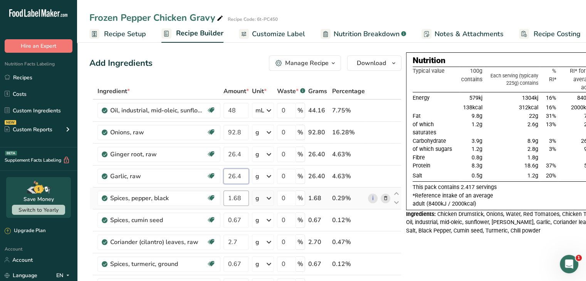
type input "26.4"
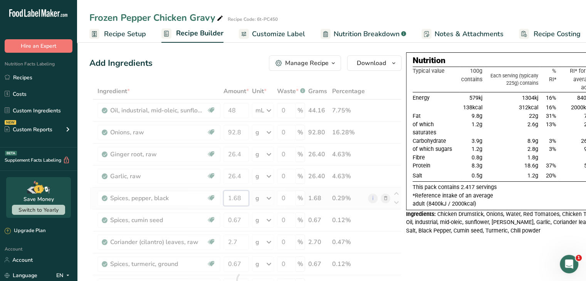
click at [243, 194] on div "Ingredient * Amount * Unit * Waste * .a-a{fill:#347362;}.b-a{fill:#fff;} Grams …" at bounding box center [245, 280] width 312 height 394
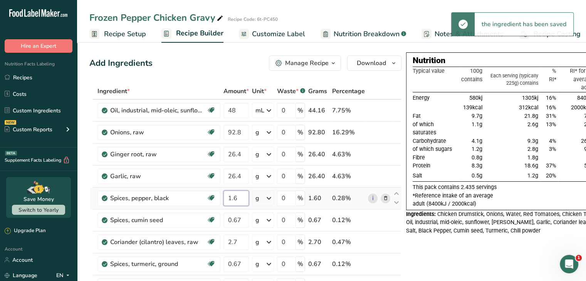
type input "1"
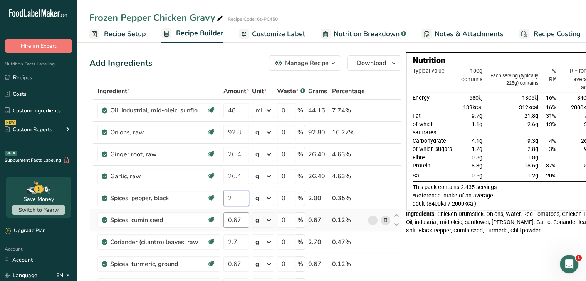
type input "2"
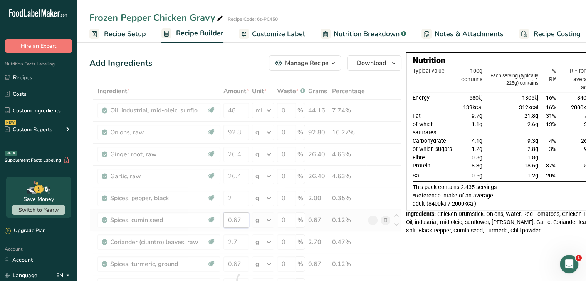
click at [242, 219] on div "Ingredient * Amount * Unit * Waste * .a-a{fill:#347362;}.b-a{fill:#fff;} Grams …" at bounding box center [245, 280] width 312 height 394
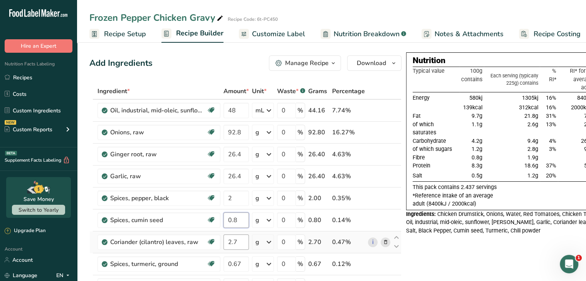
type input "0.8"
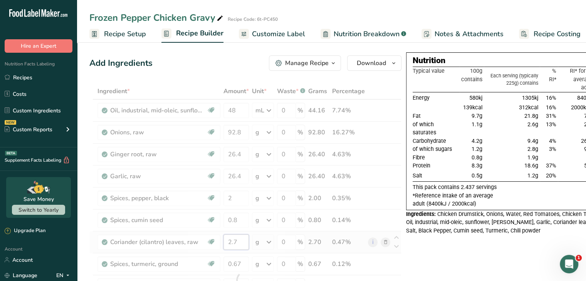
click at [241, 245] on div "Ingredient * Amount * Unit * Waste * .a-a{fill:#347362;}.b-a{fill:#fff;} Grams …" at bounding box center [245, 280] width 312 height 394
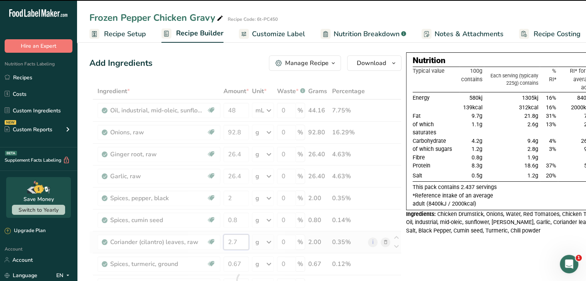
type input "2"
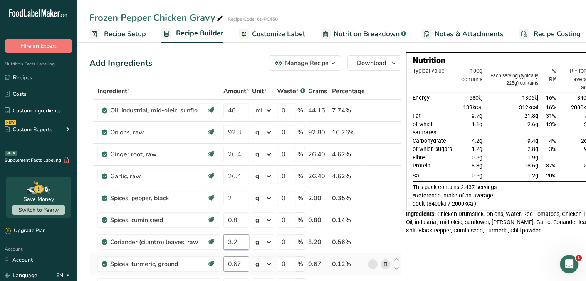
type input "3.2"
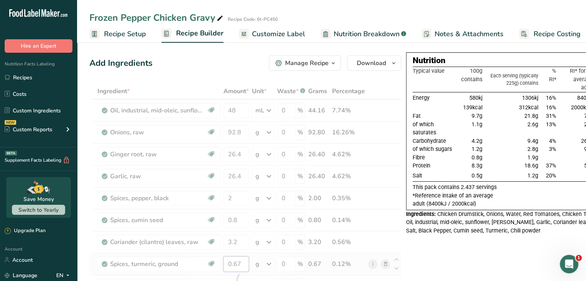
click at [243, 262] on div "Ingredient * Amount * Unit * Waste * .a-a{fill:#347362;}.b-a{fill:#fff;} Grams …" at bounding box center [245, 280] width 312 height 394
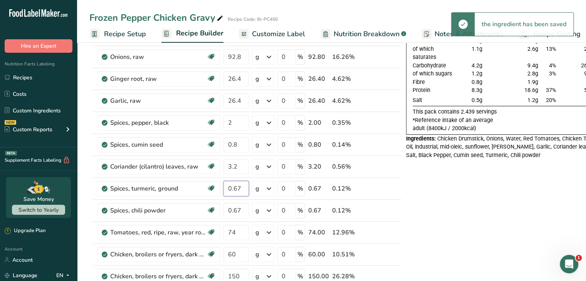
scroll to position [84, 0]
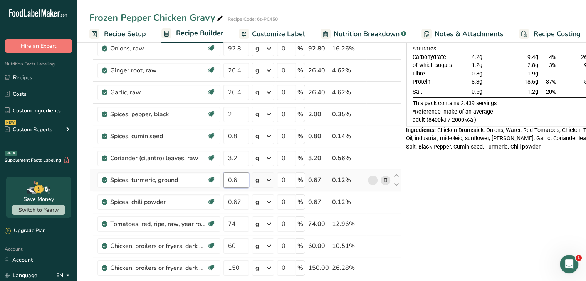
type input "0"
type input "0.8"
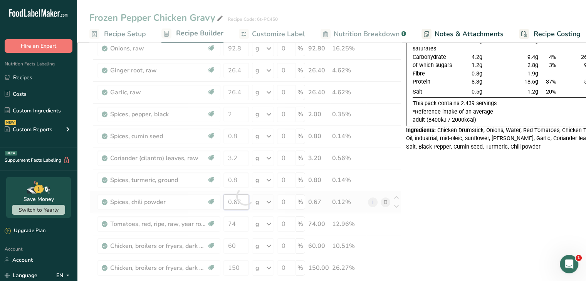
click at [237, 201] on div "Ingredient * Amount * Unit * Waste * .a-a{fill:#347362;}.b-a{fill:#fff;} Grams …" at bounding box center [245, 196] width 312 height 394
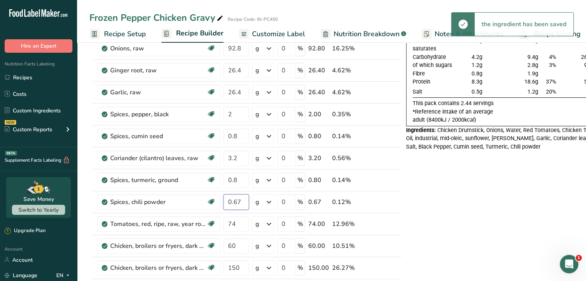
click at [240, 200] on input "0.67" at bounding box center [235, 201] width 25 height 15
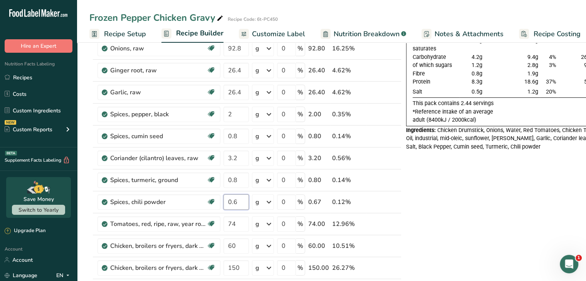
type input "0"
type input "0.8"
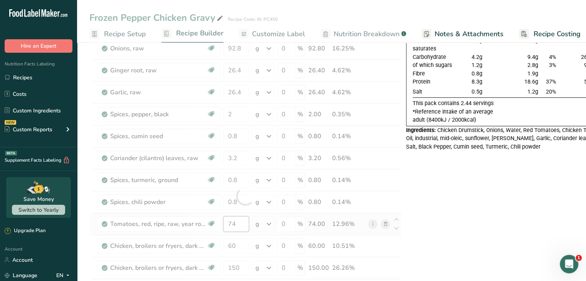
click at [240, 219] on div "Ingredient * Amount * Unit * Waste * .a-a{fill:#347362;}.b-a{fill:#fff;} Grams …" at bounding box center [245, 196] width 312 height 394
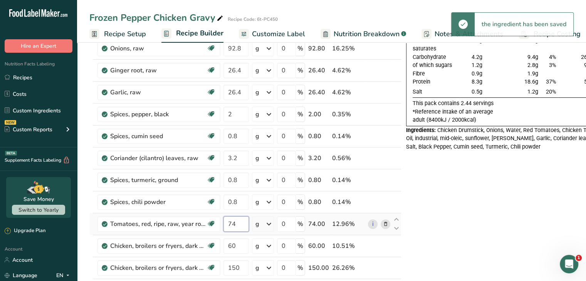
type input "7"
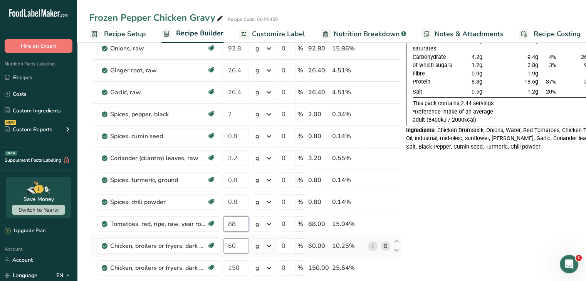
type input "88"
click at [241, 243] on div "Ingredient * Amount * Unit * Waste * .a-a{fill:#347362;}.b-a{fill:#fff;} Grams …" at bounding box center [245, 196] width 312 height 394
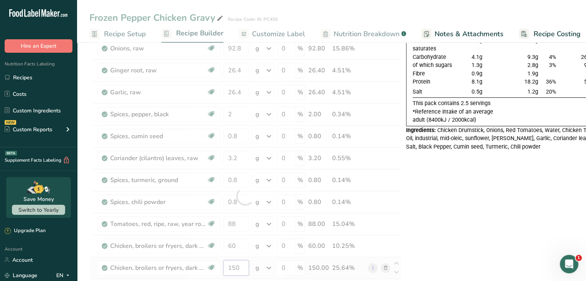
click at [242, 265] on div "Ingredient * Amount * Unit * Waste * .a-a{fill:#347362;}.b-a{fill:#fff;} Grams …" at bounding box center [245, 196] width 312 height 394
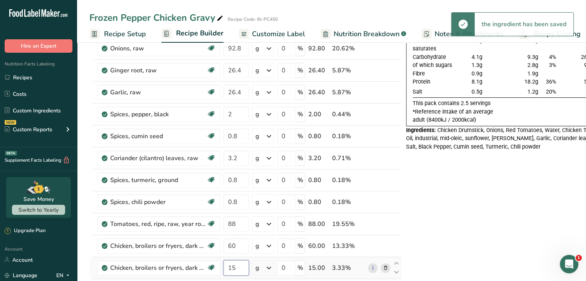
type input "1"
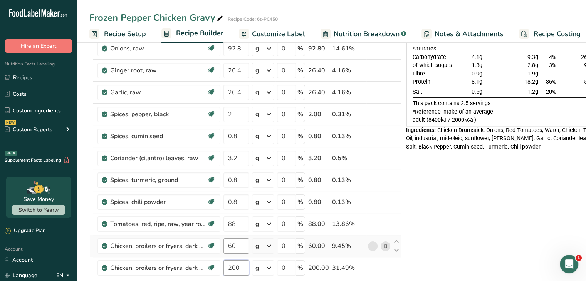
type input "200"
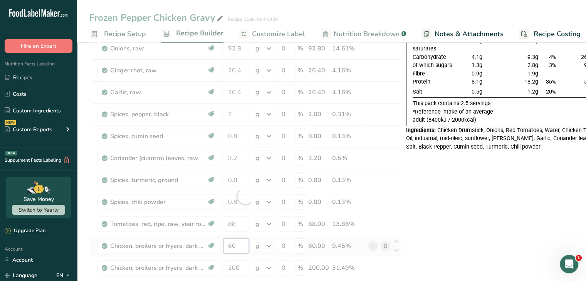
click at [239, 243] on div "Ingredient * Amount * Unit * Waste * .a-a{fill:#347362;}.b-a{fill:#fff;} Grams …" at bounding box center [245, 196] width 312 height 394
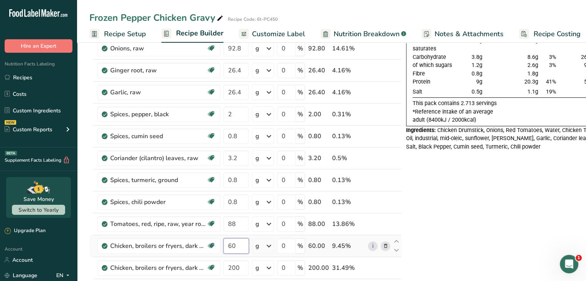
type input "6"
type input "80"
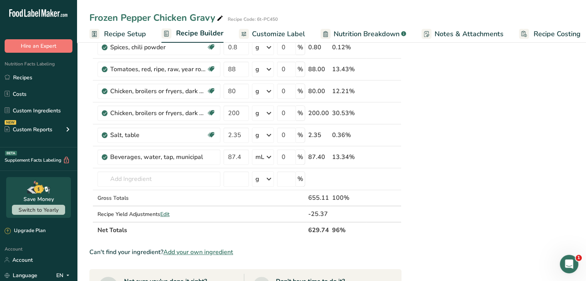
scroll to position [238, 0]
click at [243, 134] on input "2.35" at bounding box center [235, 135] width 25 height 15
type input "2.8"
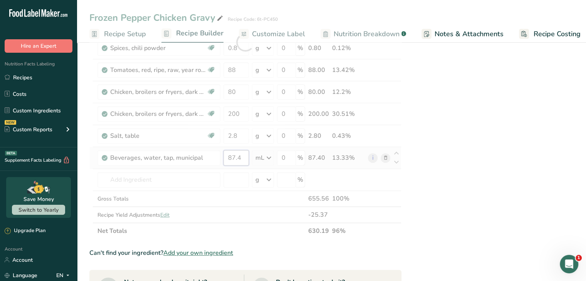
click at [244, 157] on div "Ingredient * Amount * Unit * Waste * .a-a{fill:#347362;}.b-a{fill:#fff;} Grams …" at bounding box center [245, 42] width 312 height 394
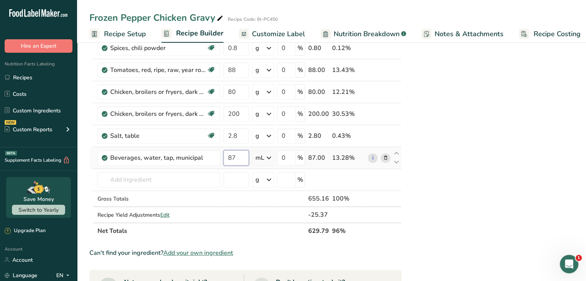
type input "8"
type input "104"
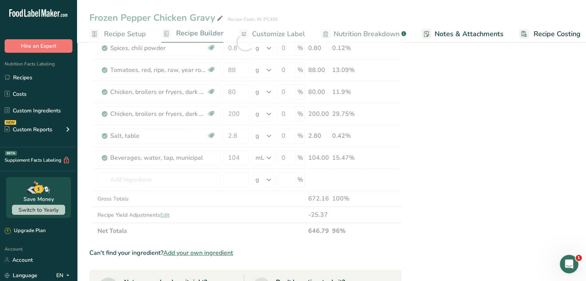
click at [476, 132] on div "Nutrition Typical value 100g contains Each serving (typically 225g) contains % …" at bounding box center [503, 161] width 194 height 694
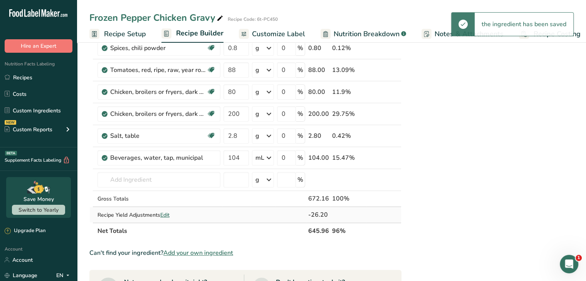
click at [163, 214] on span "Edit" at bounding box center [164, 214] width 9 height 7
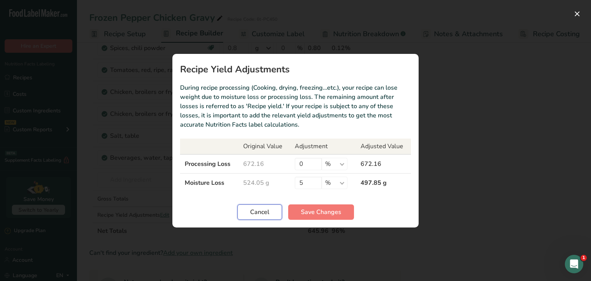
click at [256, 215] on span "Cancel" at bounding box center [259, 212] width 19 height 9
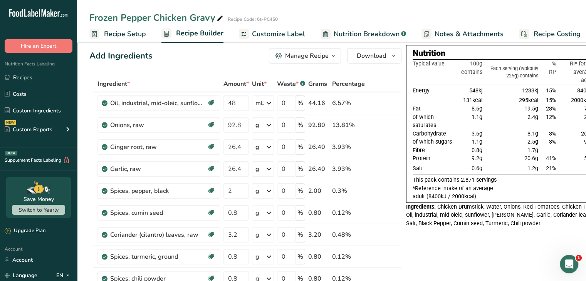
scroll to position [0, 0]
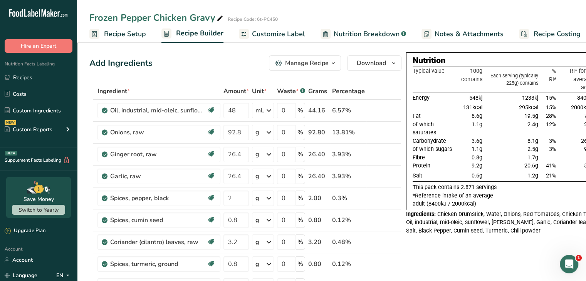
click at [287, 37] on span "Customize Label" at bounding box center [278, 34] width 53 height 10
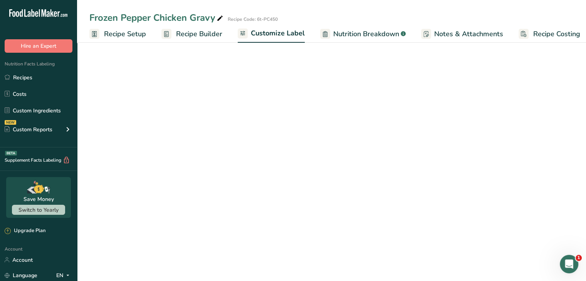
scroll to position [0, 7]
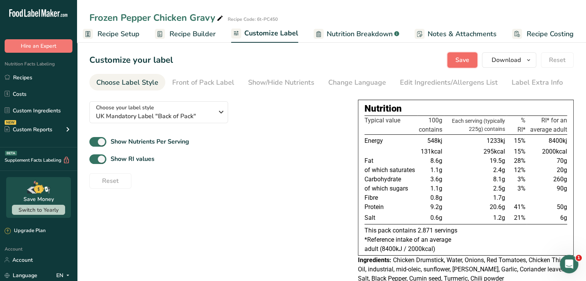
click at [462, 57] on span "Save" at bounding box center [462, 59] width 14 height 9
click at [528, 59] on icon "button" at bounding box center [528, 60] width 6 height 10
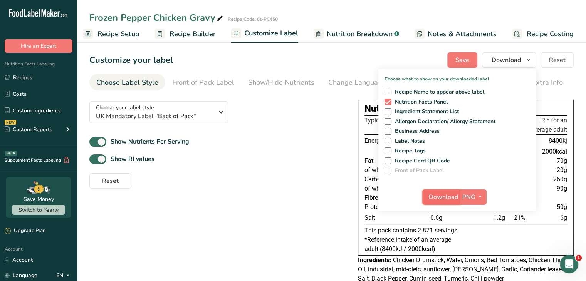
click at [446, 198] on span "Download" at bounding box center [443, 197] width 29 height 9
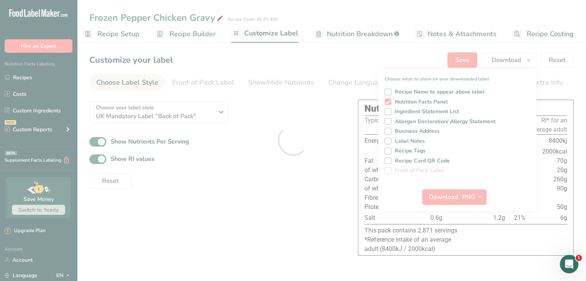
scroll to position [0, 0]
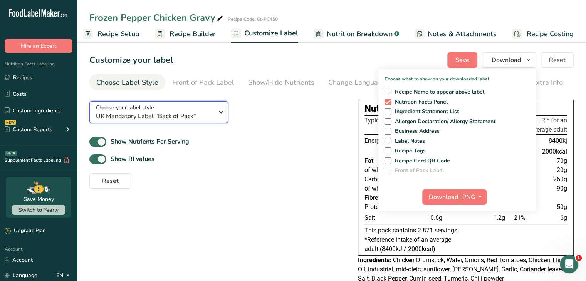
click at [208, 114] on span "UK Mandatory Label "Back of Pack"" at bounding box center [154, 116] width 117 height 9
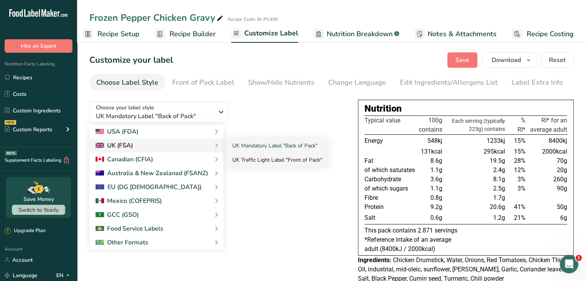
click at [251, 160] on link "UK Traffic Light Label "Front of Pack"" at bounding box center [277, 160] width 102 height 14
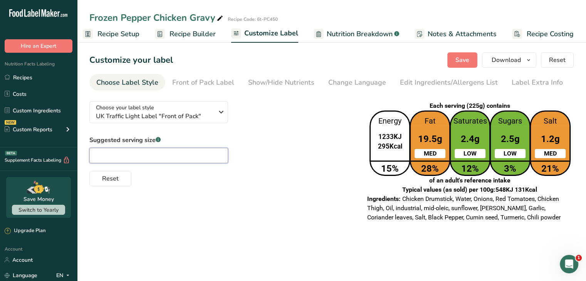
click at [190, 159] on input "text" at bounding box center [158, 155] width 139 height 15
type input "225"
click at [119, 181] on button "Reset" at bounding box center [110, 178] width 42 height 15
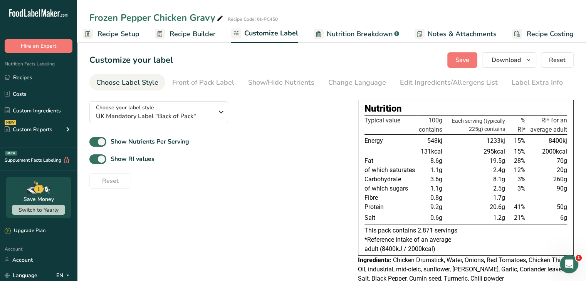
click at [189, 34] on span "Recipe Builder" at bounding box center [192, 34] width 46 height 10
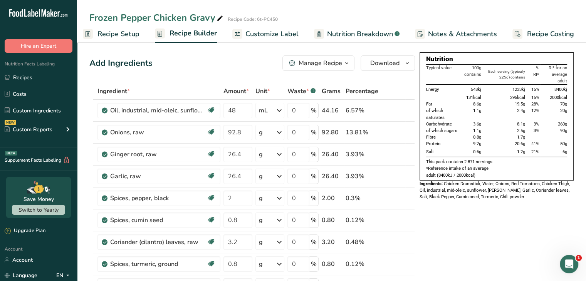
click at [275, 29] on span "Customize Label" at bounding box center [271, 34] width 53 height 10
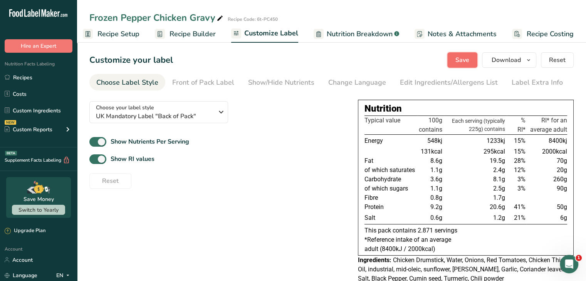
click at [467, 60] on span "Save" at bounding box center [462, 59] width 14 height 9
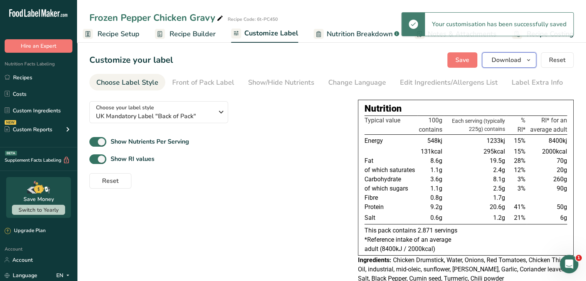
click at [530, 61] on icon "button" at bounding box center [528, 60] width 6 height 10
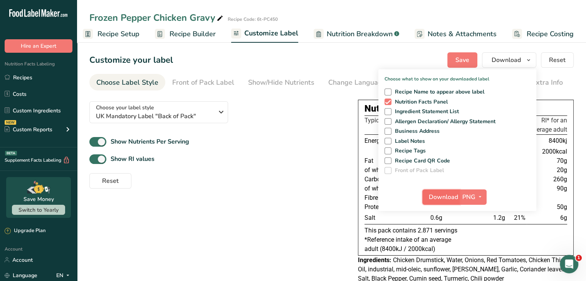
click at [442, 199] on span "Download" at bounding box center [443, 197] width 29 height 9
click at [201, 112] on span "UK Mandatory Label "Back of Pack"" at bounding box center [154, 116] width 117 height 9
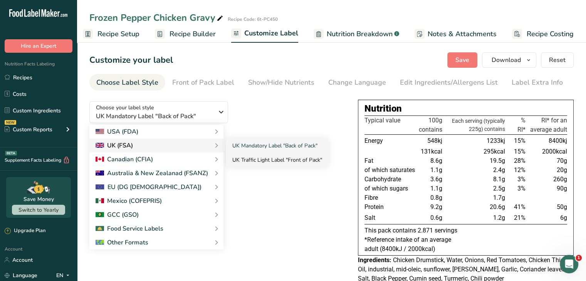
click at [249, 157] on link "UK Traffic Light Label "Front of Pack"" at bounding box center [277, 160] width 102 height 14
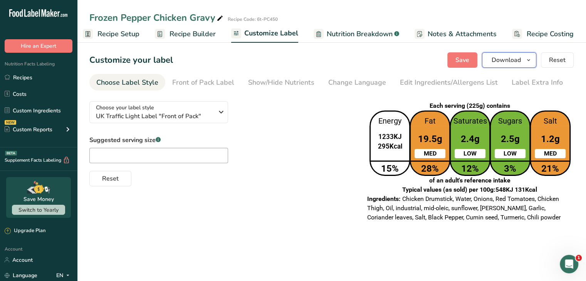
click at [523, 60] on button "Download" at bounding box center [509, 59] width 54 height 15
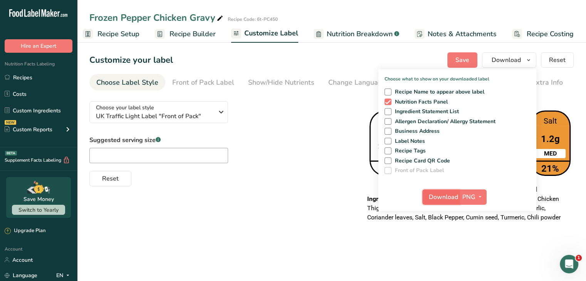
click at [436, 199] on span "Download" at bounding box center [443, 197] width 29 height 9
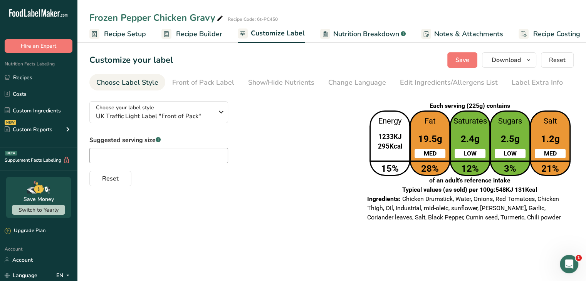
scroll to position [0, 7]
click at [204, 35] on span "Recipe Builder" at bounding box center [192, 34] width 46 height 10
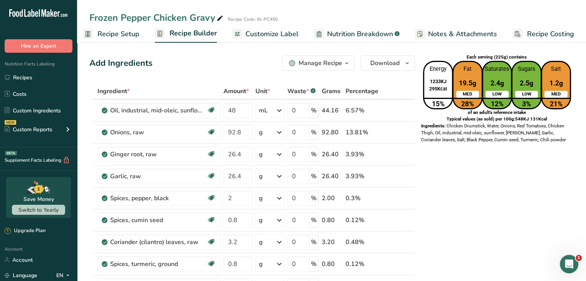
drag, startPoint x: 580, startPoint y: 0, endPoint x: 446, endPoint y: 159, distance: 208.2
click at [280, 28] on link "Customize Label" at bounding box center [265, 33] width 66 height 17
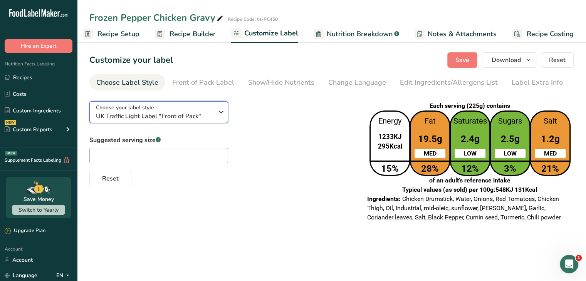
click at [211, 116] on span "UK Traffic Light Label "Front of Pack"" at bounding box center [154, 116] width 117 height 9
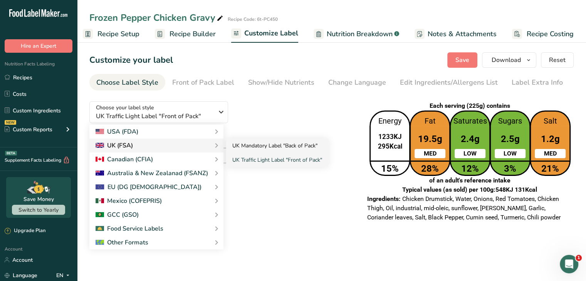
click at [235, 144] on link "UK Mandatory Label "Back of Pack"" at bounding box center [277, 146] width 102 height 14
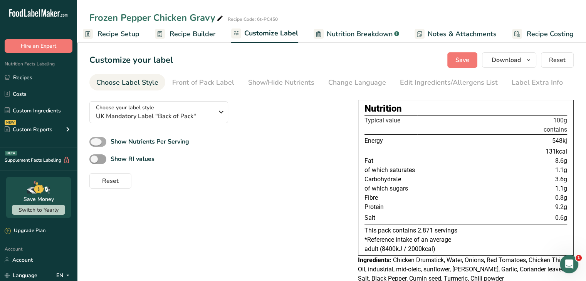
click at [103, 139] on span at bounding box center [97, 142] width 17 height 10
click at [94, 139] on input "Show Nutrients Per Serving" at bounding box center [91, 141] width 5 height 5
checkbox input "true"
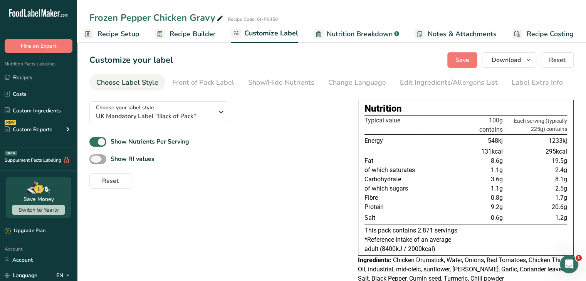
click at [104, 157] on span at bounding box center [97, 159] width 17 height 10
click at [94, 157] on input "Show RI values" at bounding box center [91, 159] width 5 height 5
checkbox input "true"
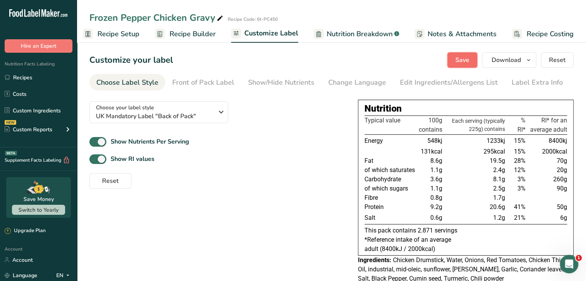
click at [454, 65] on button "Save" at bounding box center [462, 59] width 30 height 15
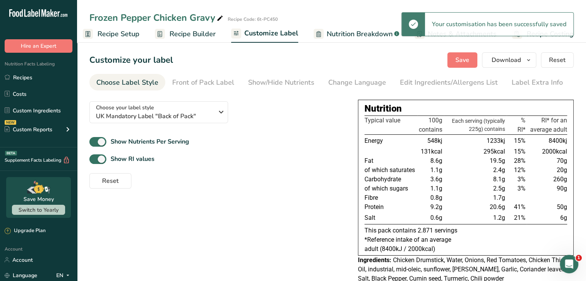
click at [171, 30] on span "Recipe Builder" at bounding box center [192, 34] width 46 height 10
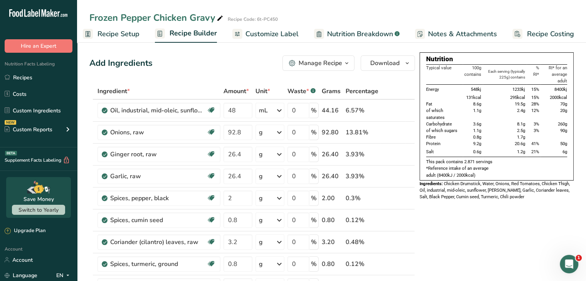
scroll to position [0, 7]
click at [13, 79] on link "Recipes" at bounding box center [38, 77] width 77 height 15
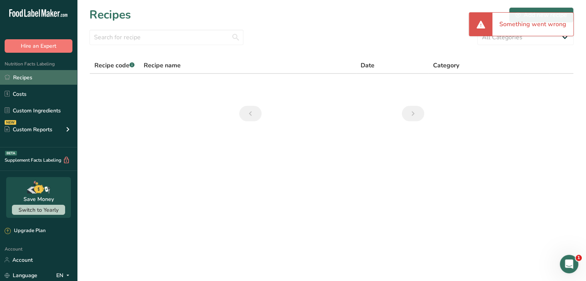
click at [20, 76] on link "Recipes" at bounding box center [38, 77] width 77 height 15
